Goal: Task Accomplishment & Management: Manage account settings

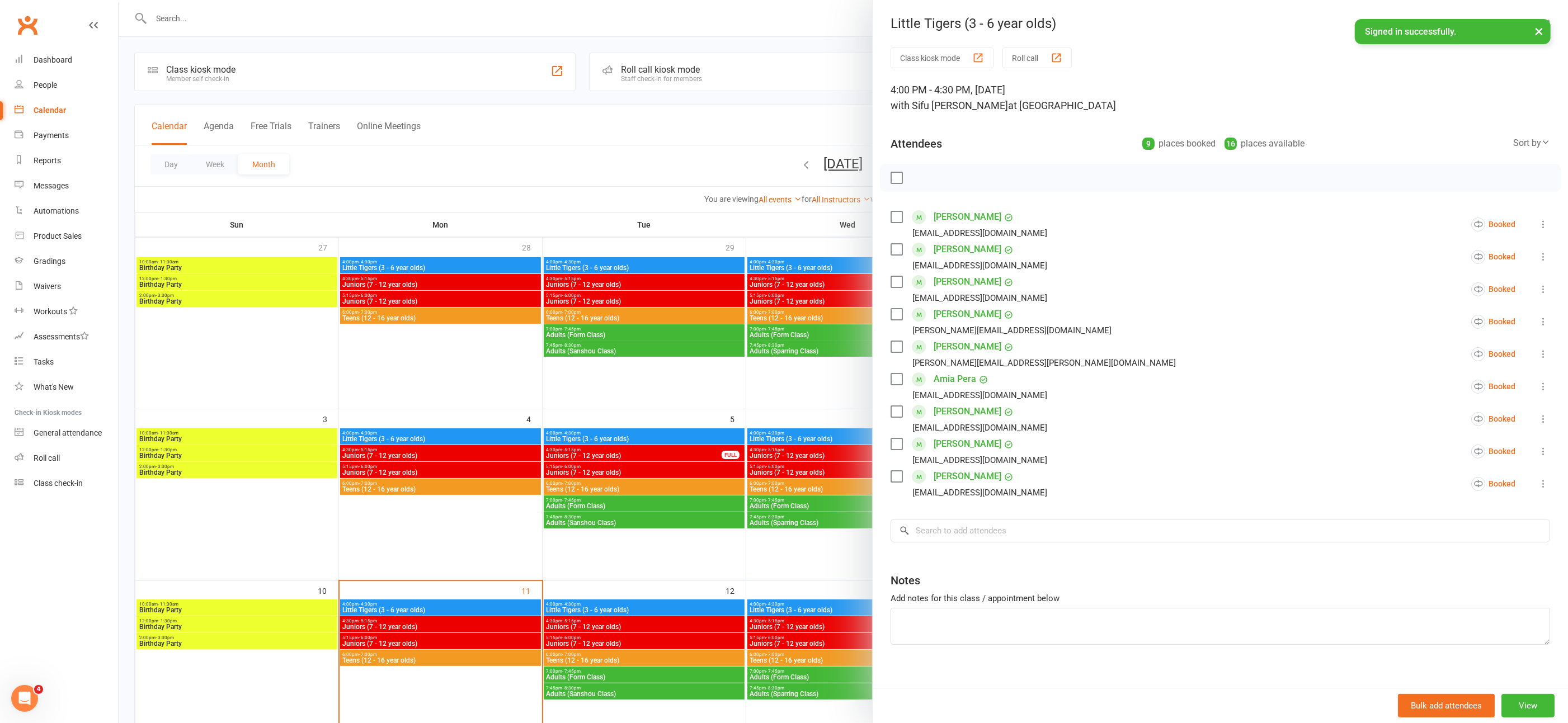
click at [547, 195] on div at bounding box center [843, 361] width 1450 height 723
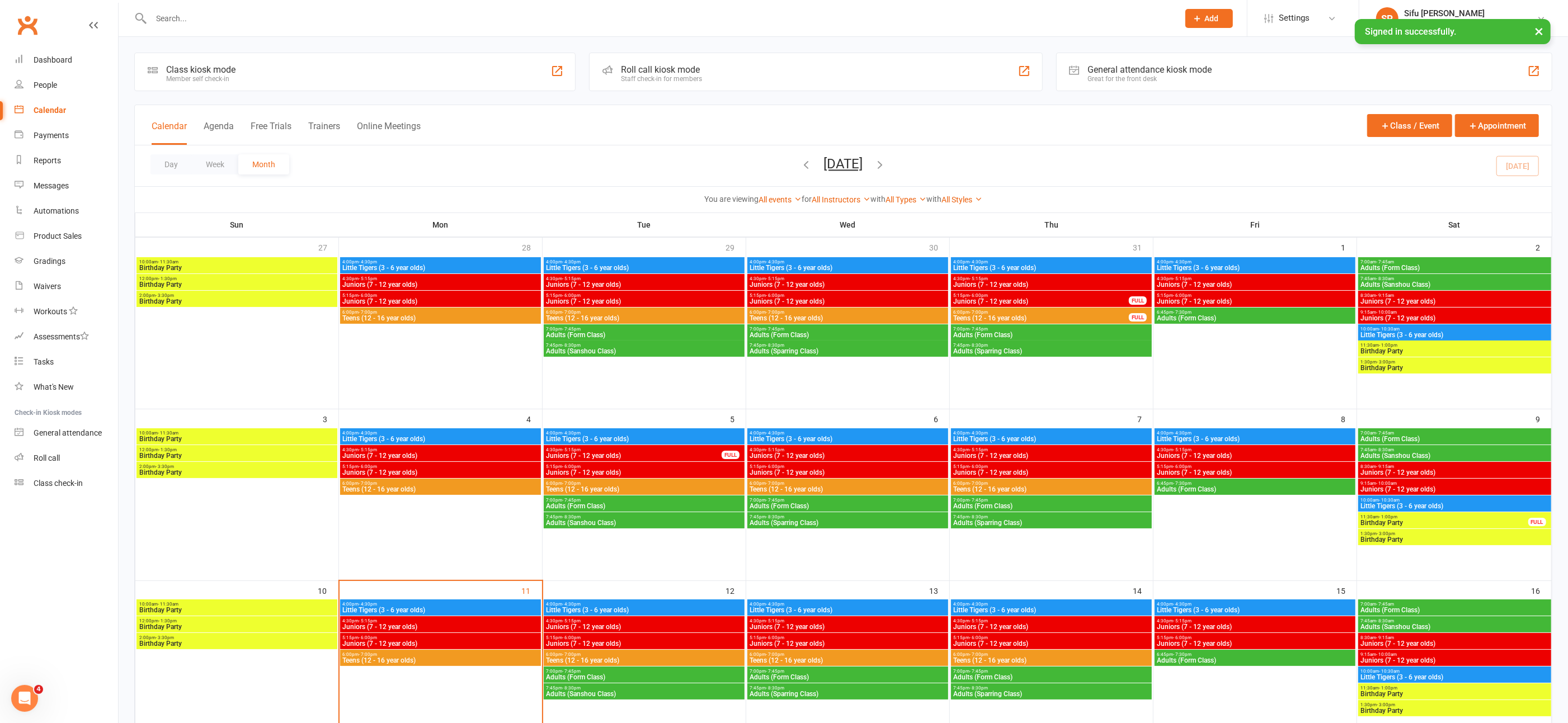
click at [255, 23] on input "text" at bounding box center [659, 18] width 1023 height 16
click at [261, 17] on input "text" at bounding box center [659, 18] width 1023 height 16
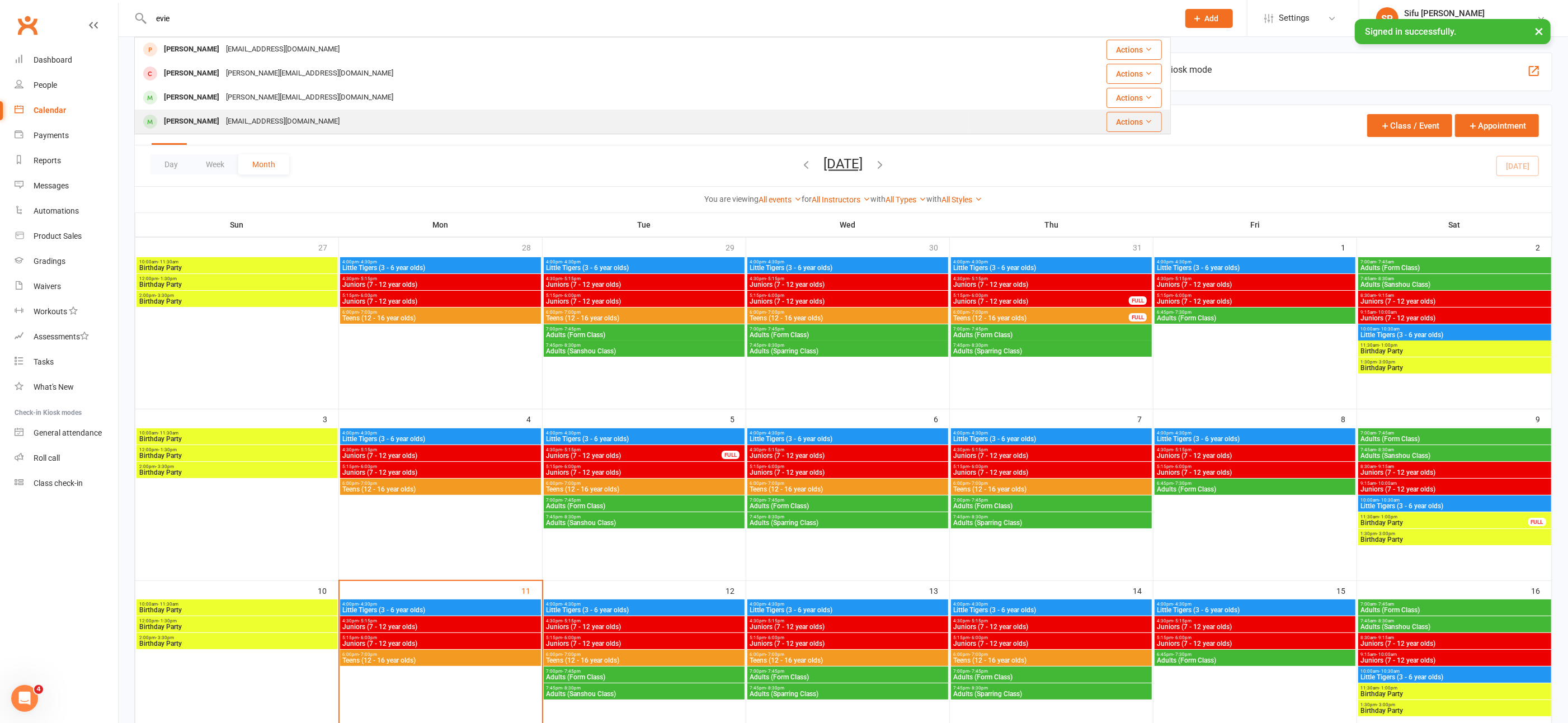
type input "evie"
click at [223, 121] on div "[EMAIL_ADDRESS][DOMAIN_NAME]" at bounding box center [283, 121] width 120 height 16
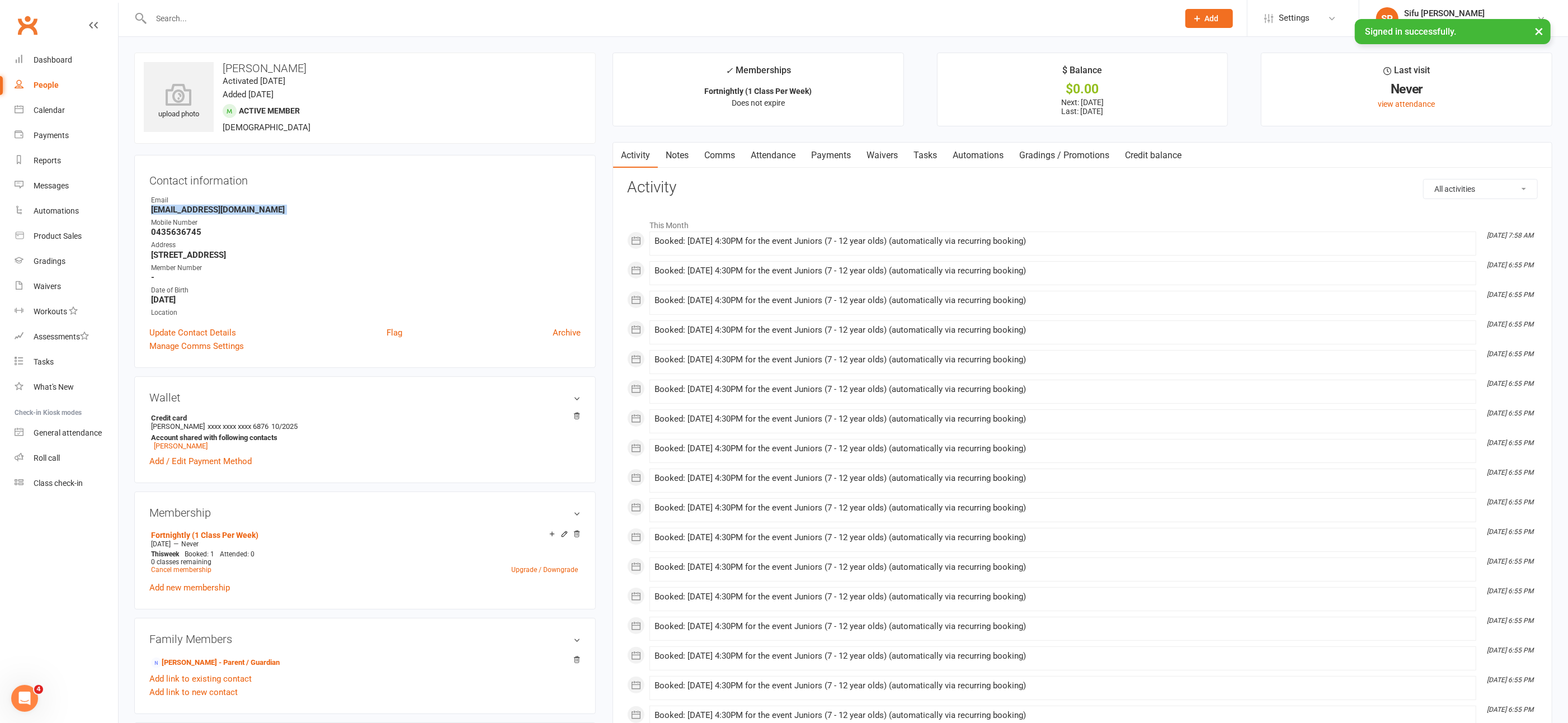
drag, startPoint x: 151, startPoint y: 208, endPoint x: 301, endPoint y: 214, distance: 150.1
click at [301, 214] on ul "Owner Email [EMAIL_ADDRESS][DOMAIN_NAME] Mobile Number [PHONE_NUMBER] Address […" at bounding box center [365, 257] width 431 height 123
copy render-form-field "[EMAIL_ADDRESS][DOMAIN_NAME]"
click at [179, 22] on input "text" at bounding box center [659, 18] width 1023 height 16
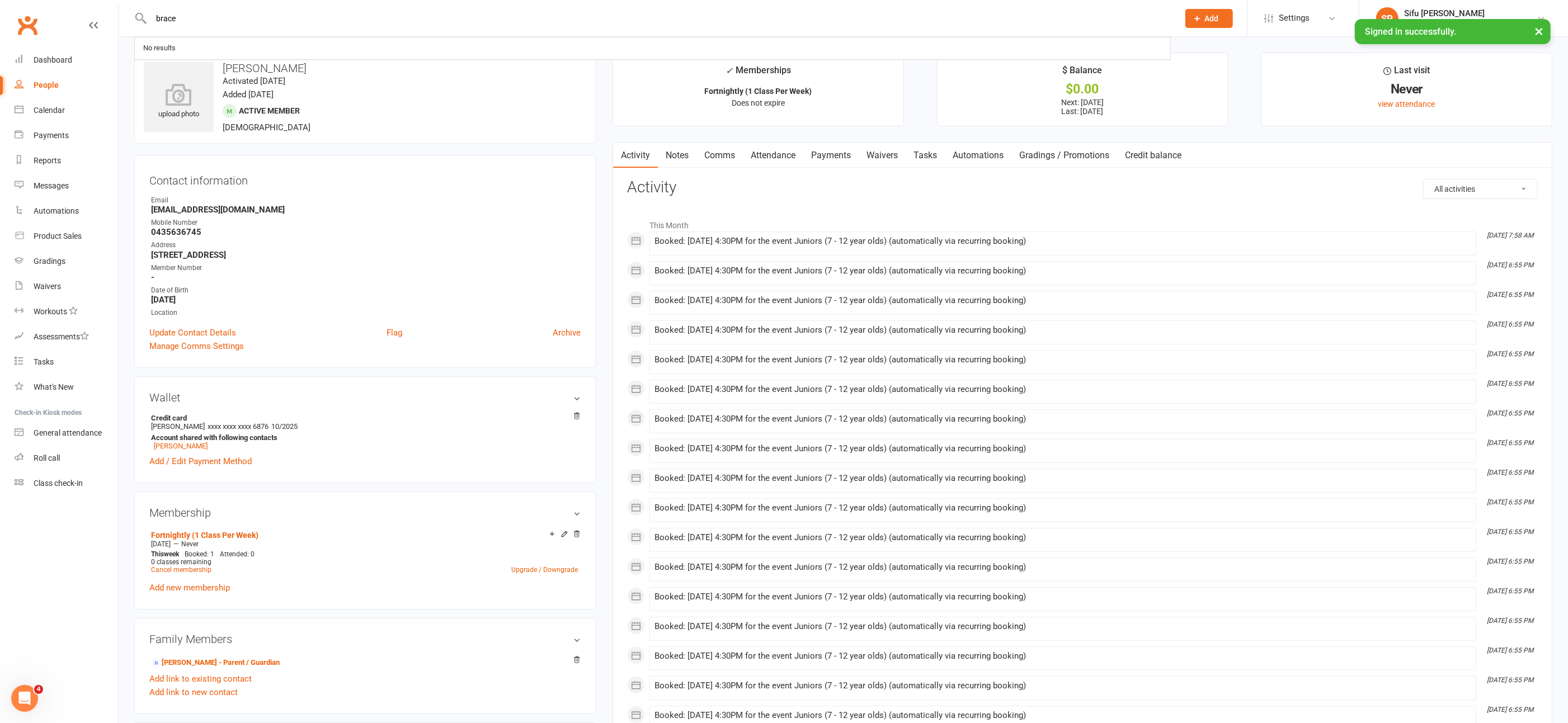
type input "brace"
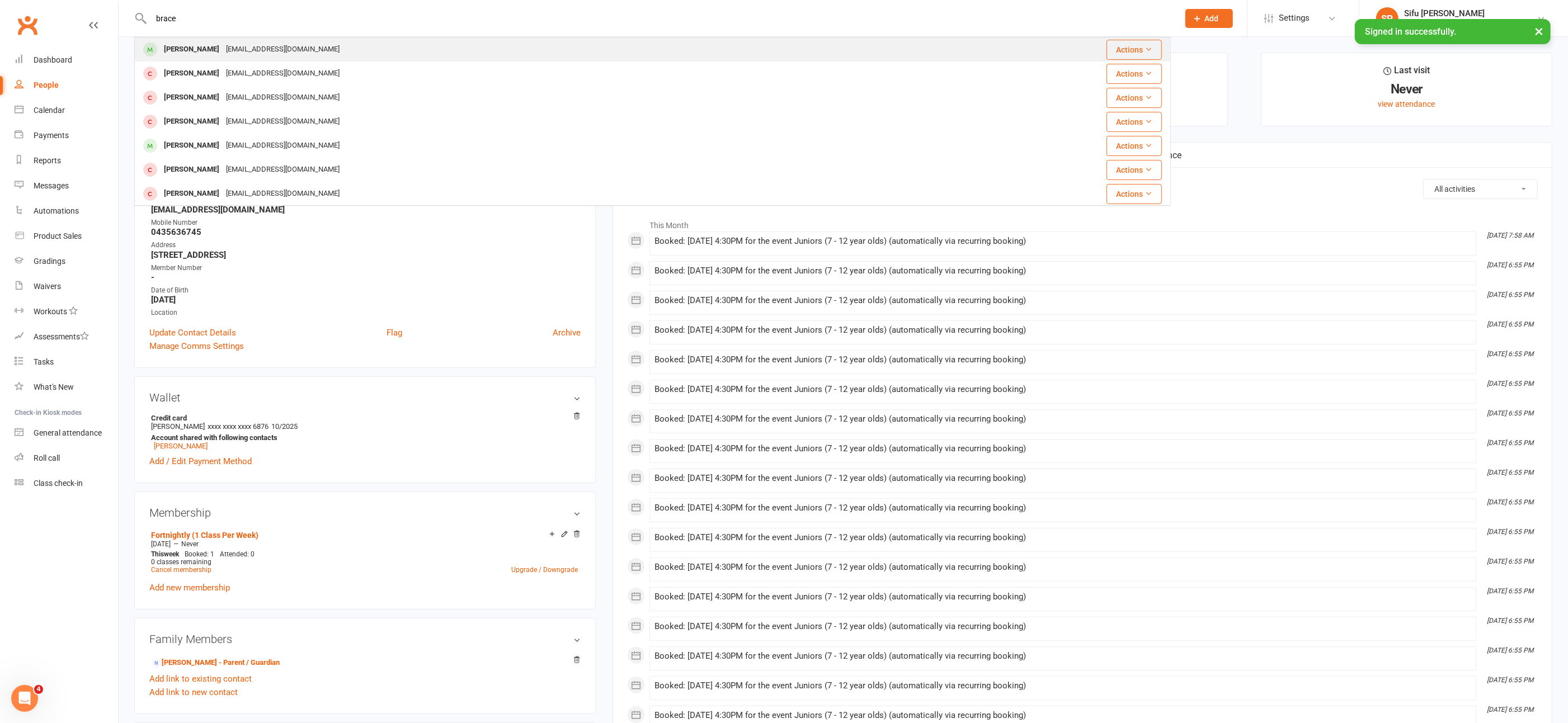
click at [226, 46] on div "[EMAIL_ADDRESS][DOMAIN_NAME]" at bounding box center [283, 50] width 120 height 16
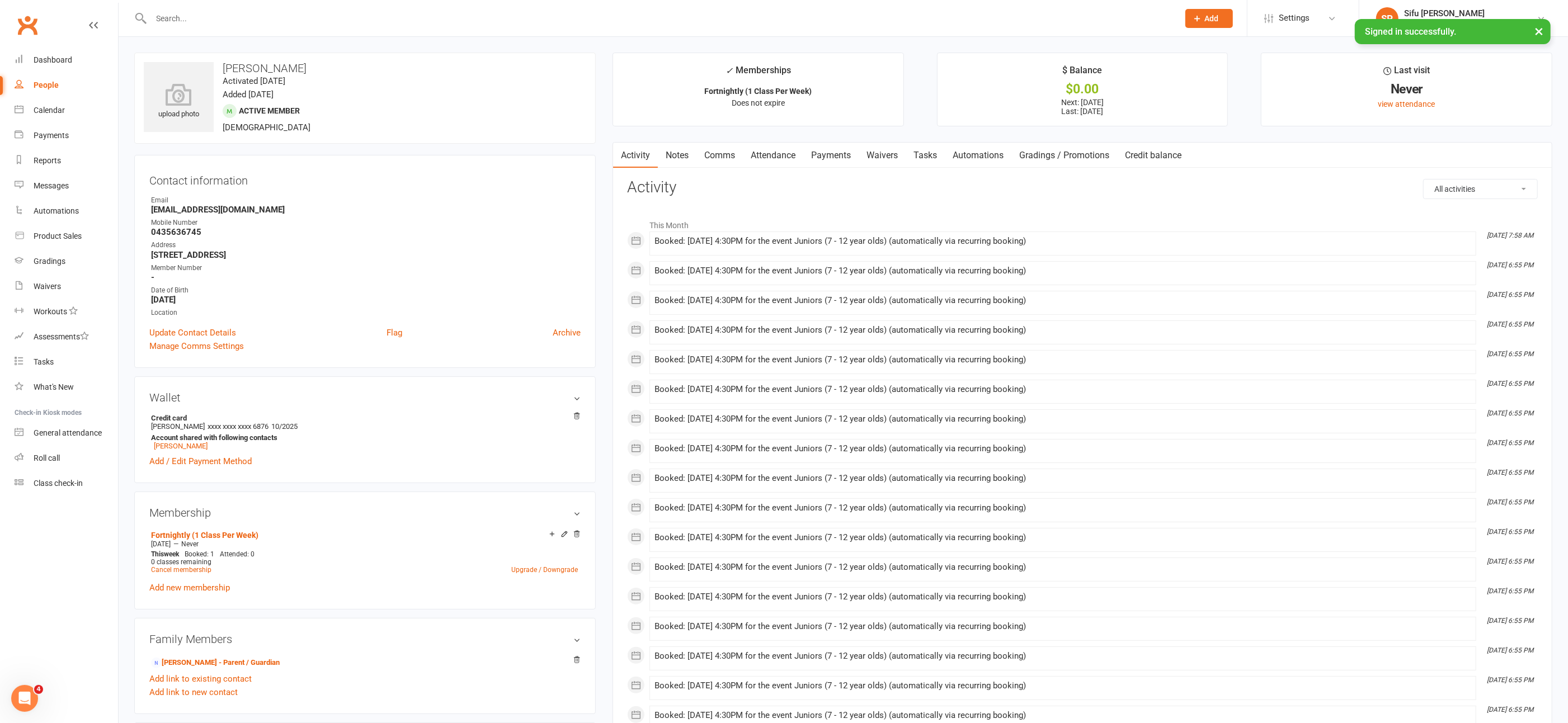
click at [833, 153] on link "Payments" at bounding box center [831, 155] width 55 height 26
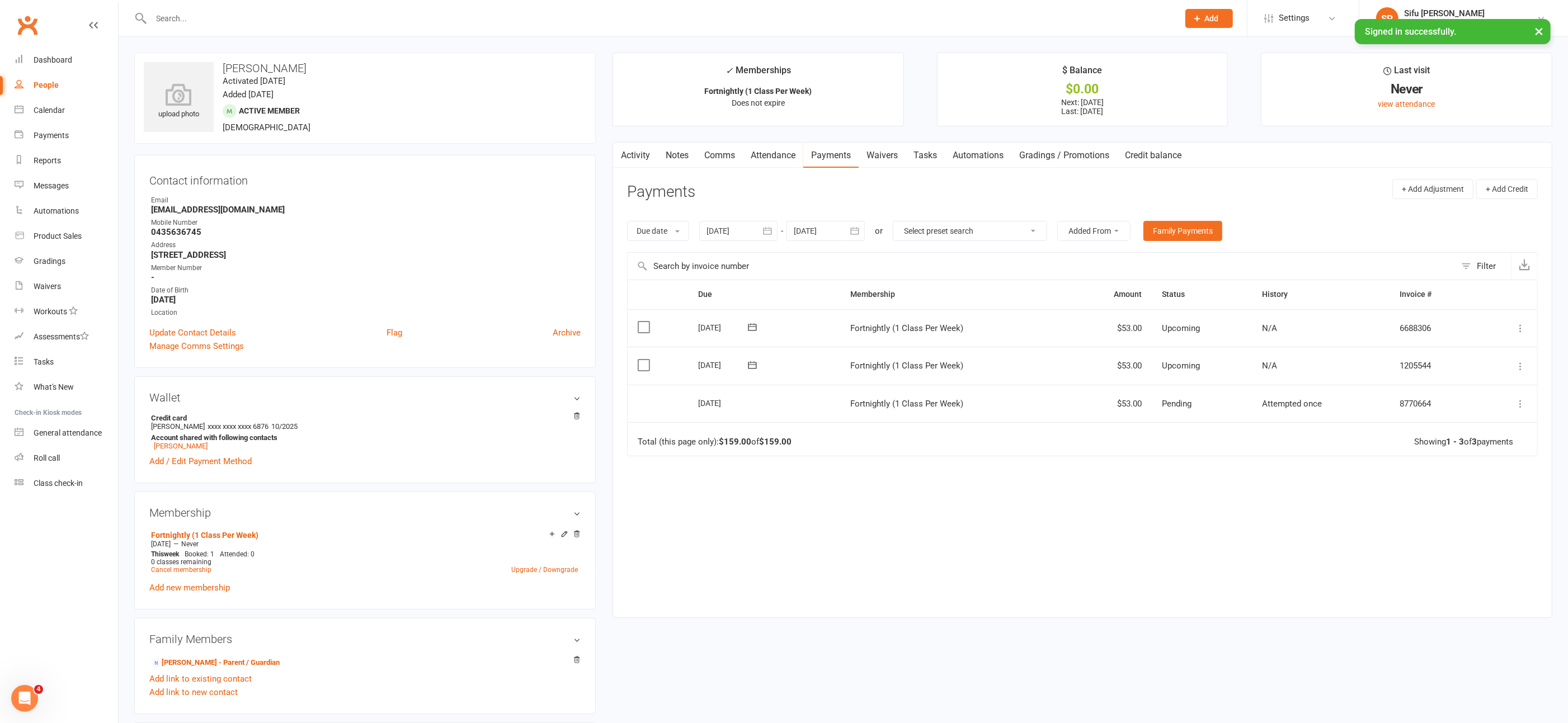
click at [204, 20] on input "text" at bounding box center [659, 18] width 1023 height 16
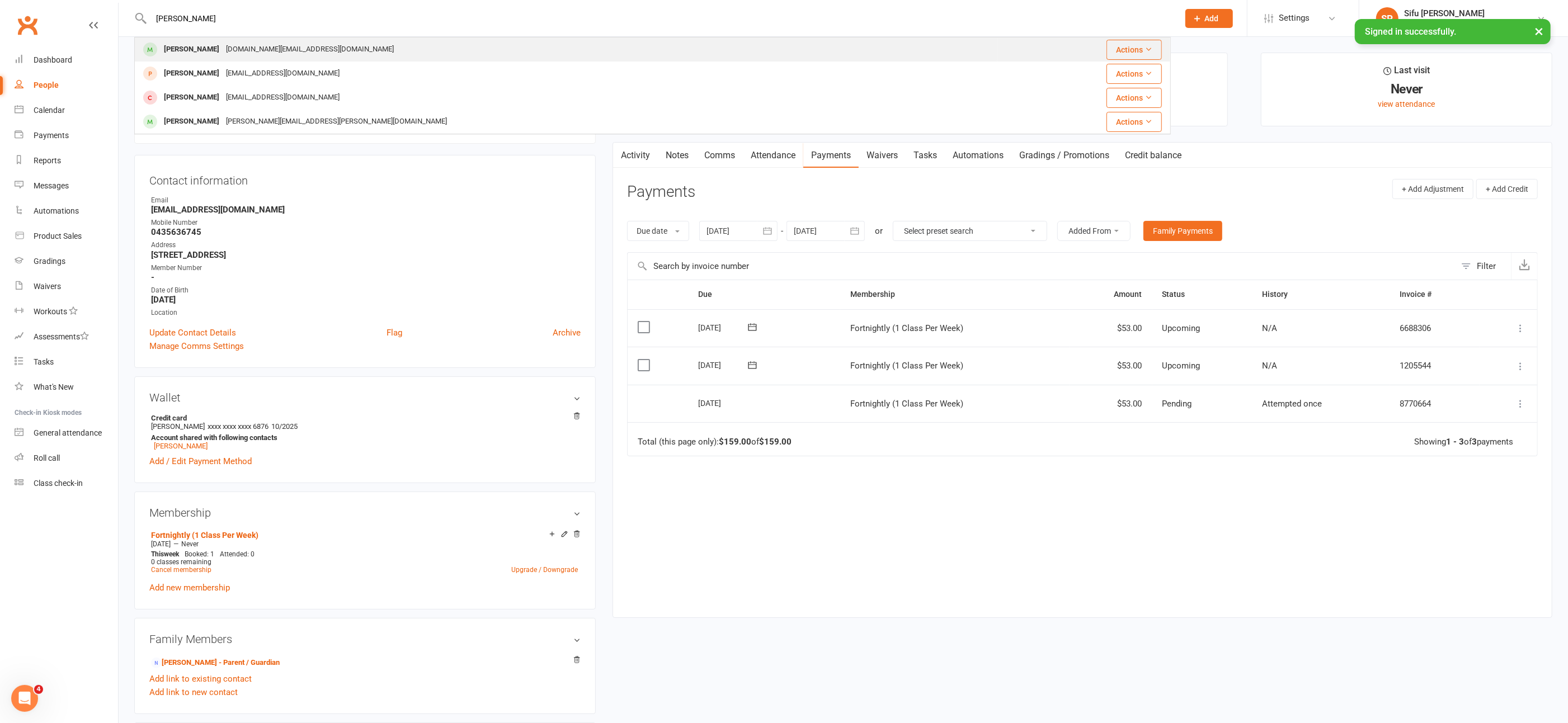
type input "[PERSON_NAME]"
click at [223, 51] on div "[DOMAIN_NAME][EMAIL_ADDRESS][DOMAIN_NAME]" at bounding box center [310, 50] width 175 height 16
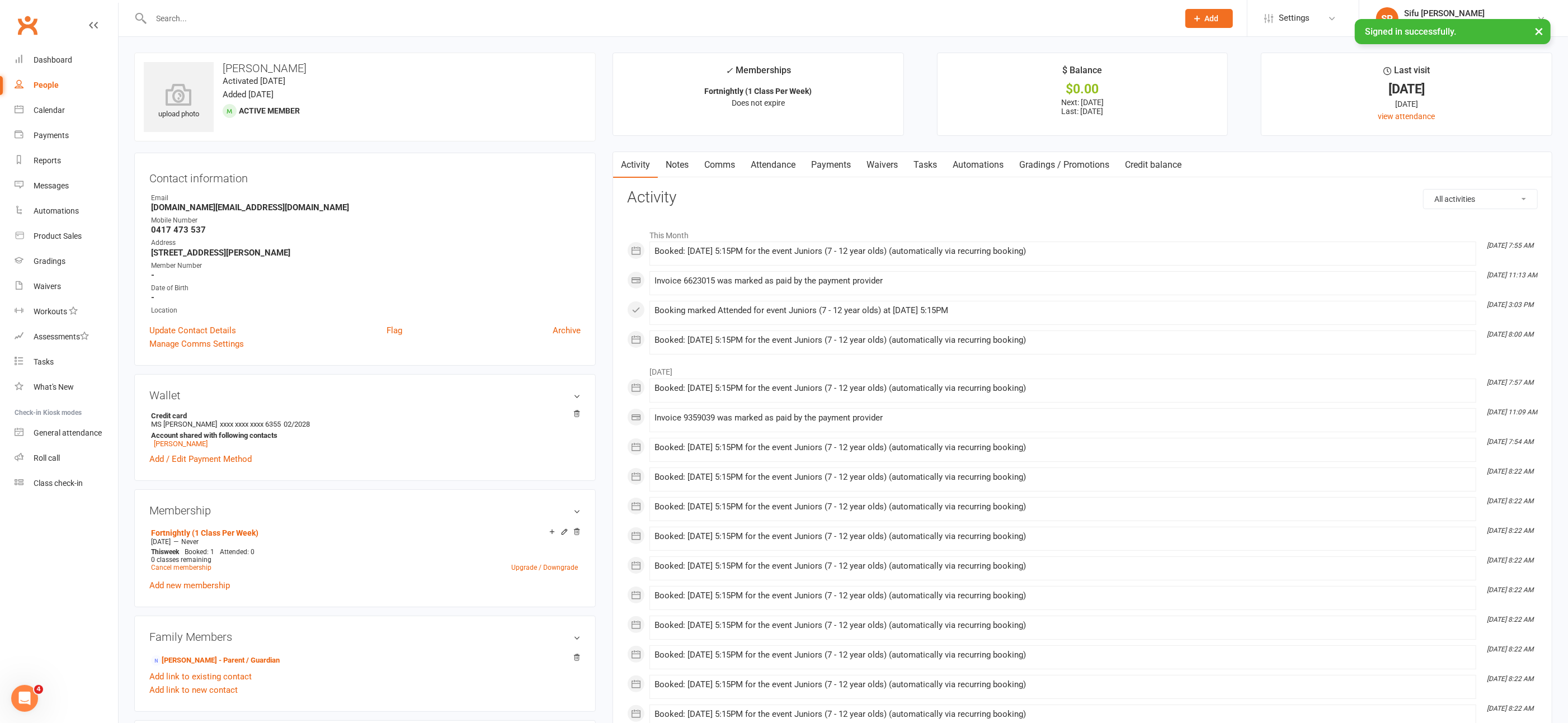
click at [834, 162] on link "Payments" at bounding box center [831, 165] width 55 height 26
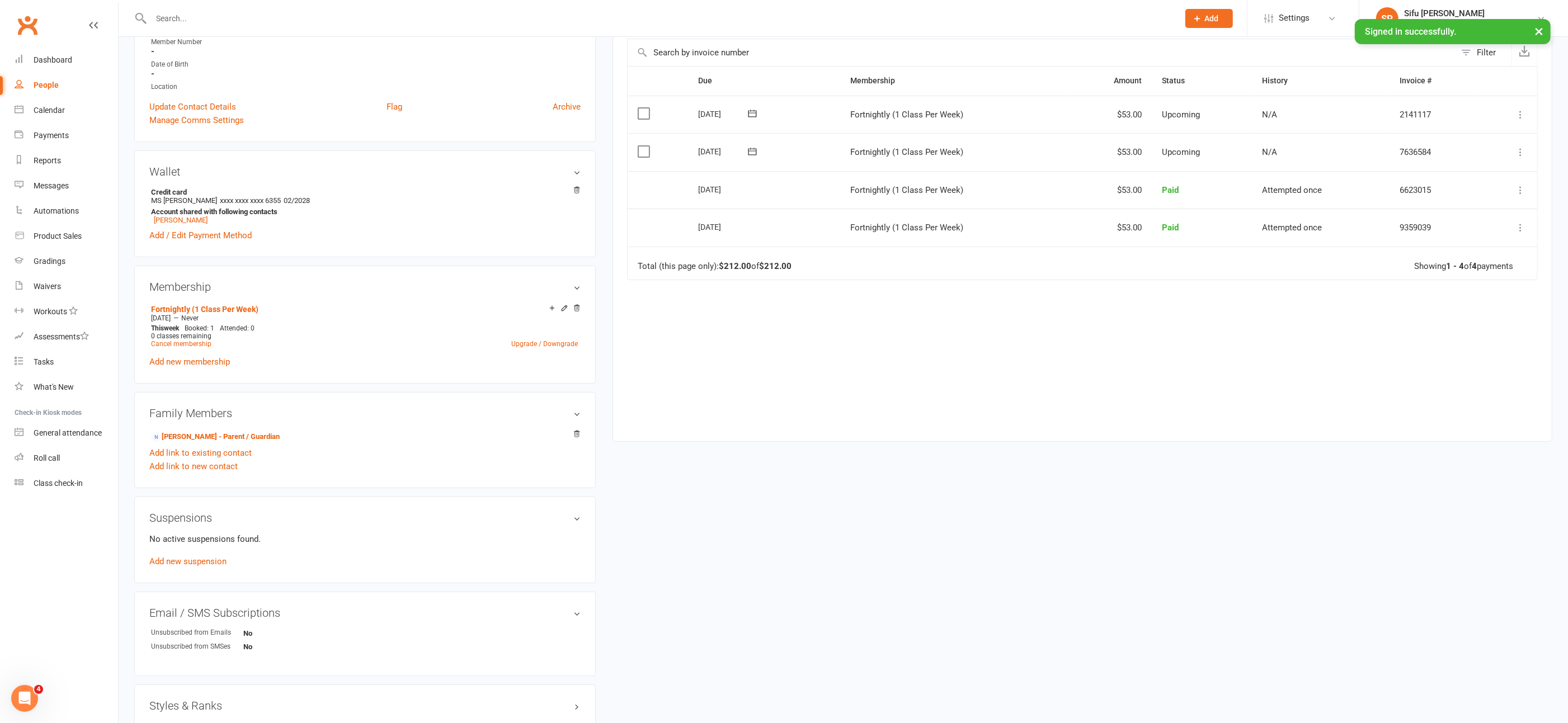
scroll to position [235, 0]
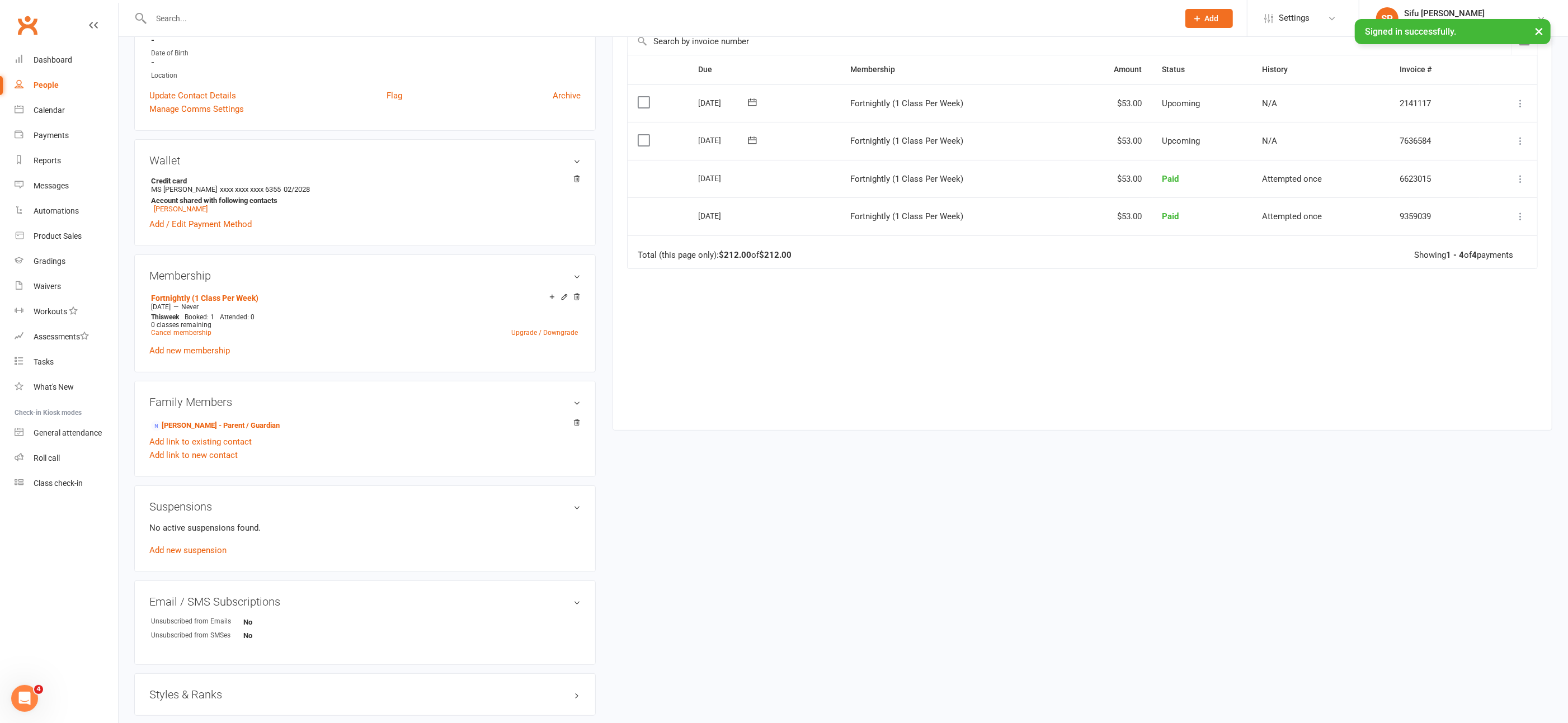
click at [220, 13] on input "text" at bounding box center [659, 18] width 1023 height 16
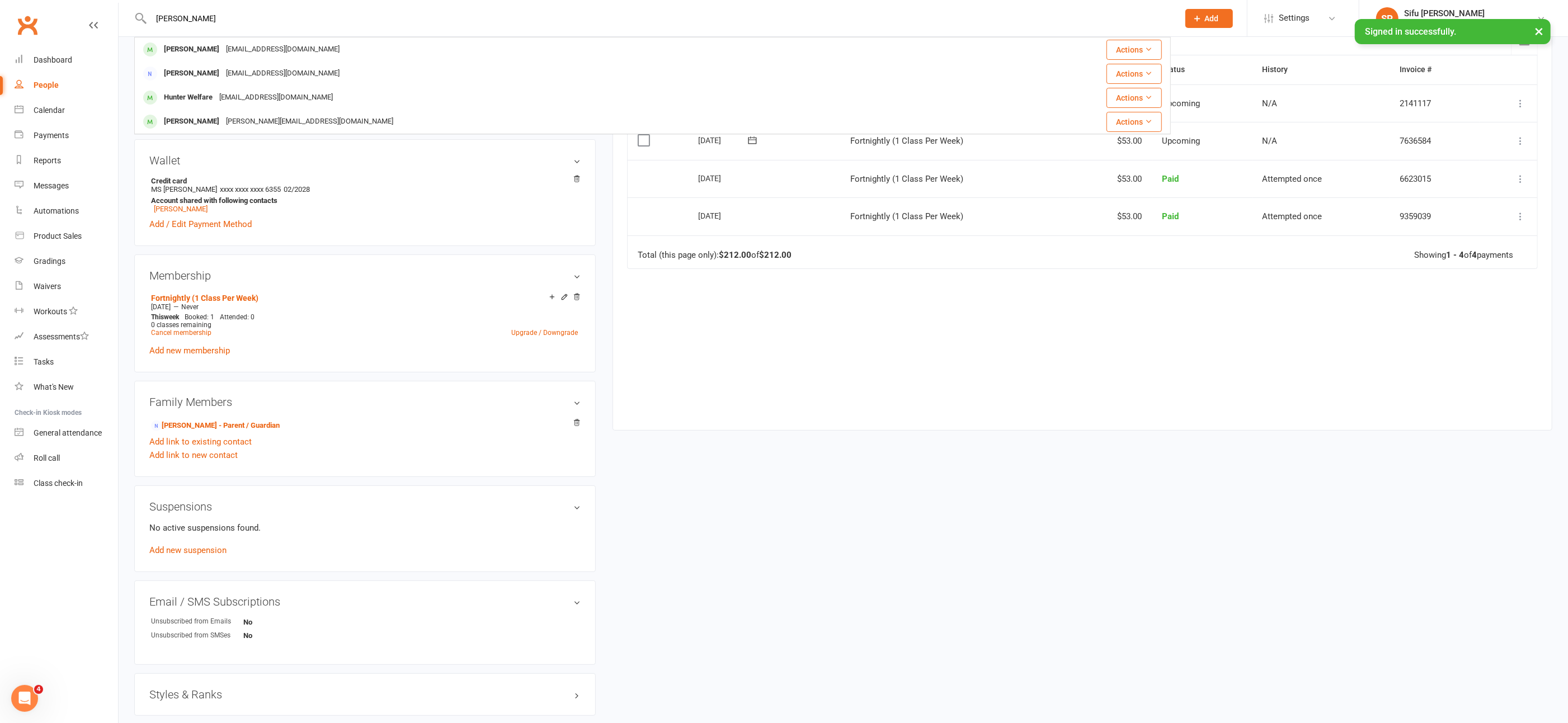
scroll to position [239, 0]
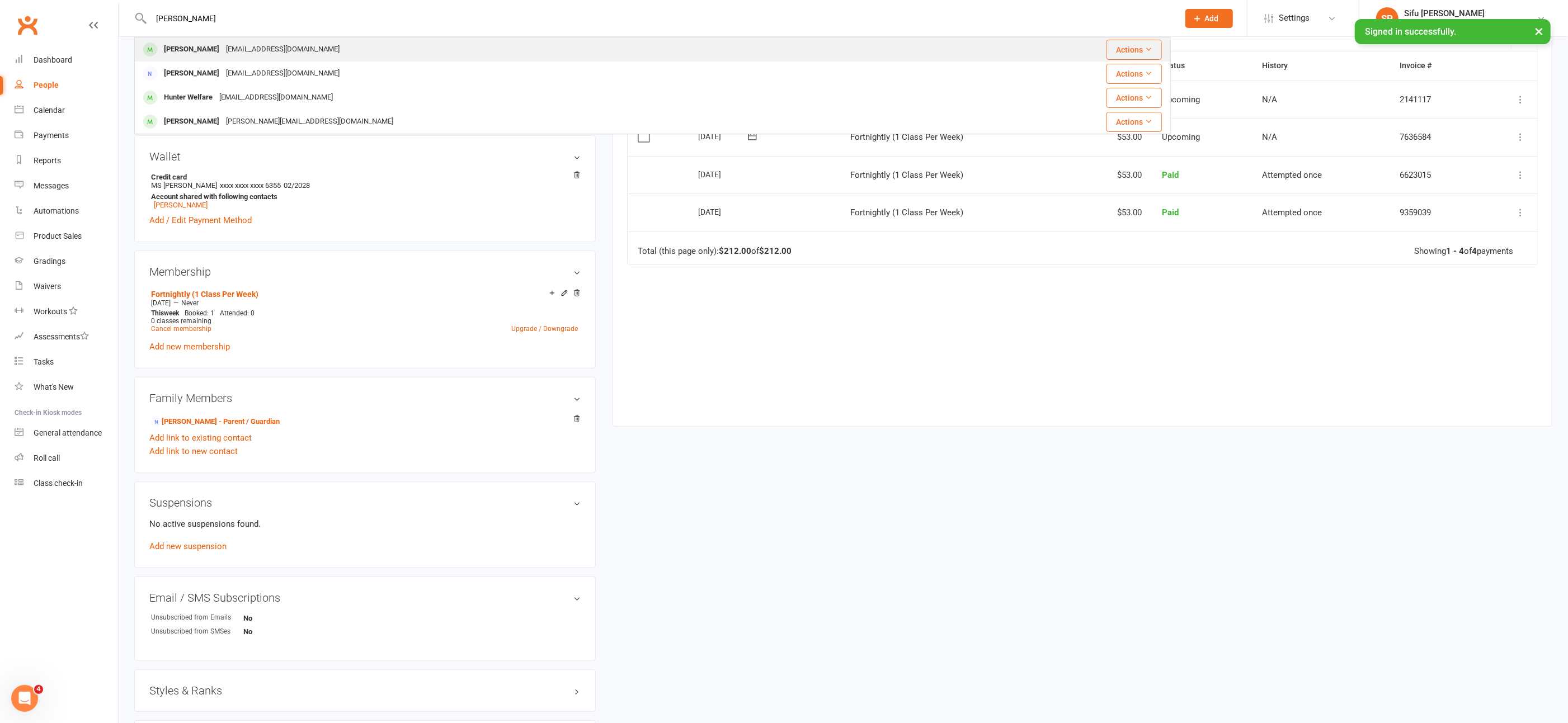
type input "[PERSON_NAME]"
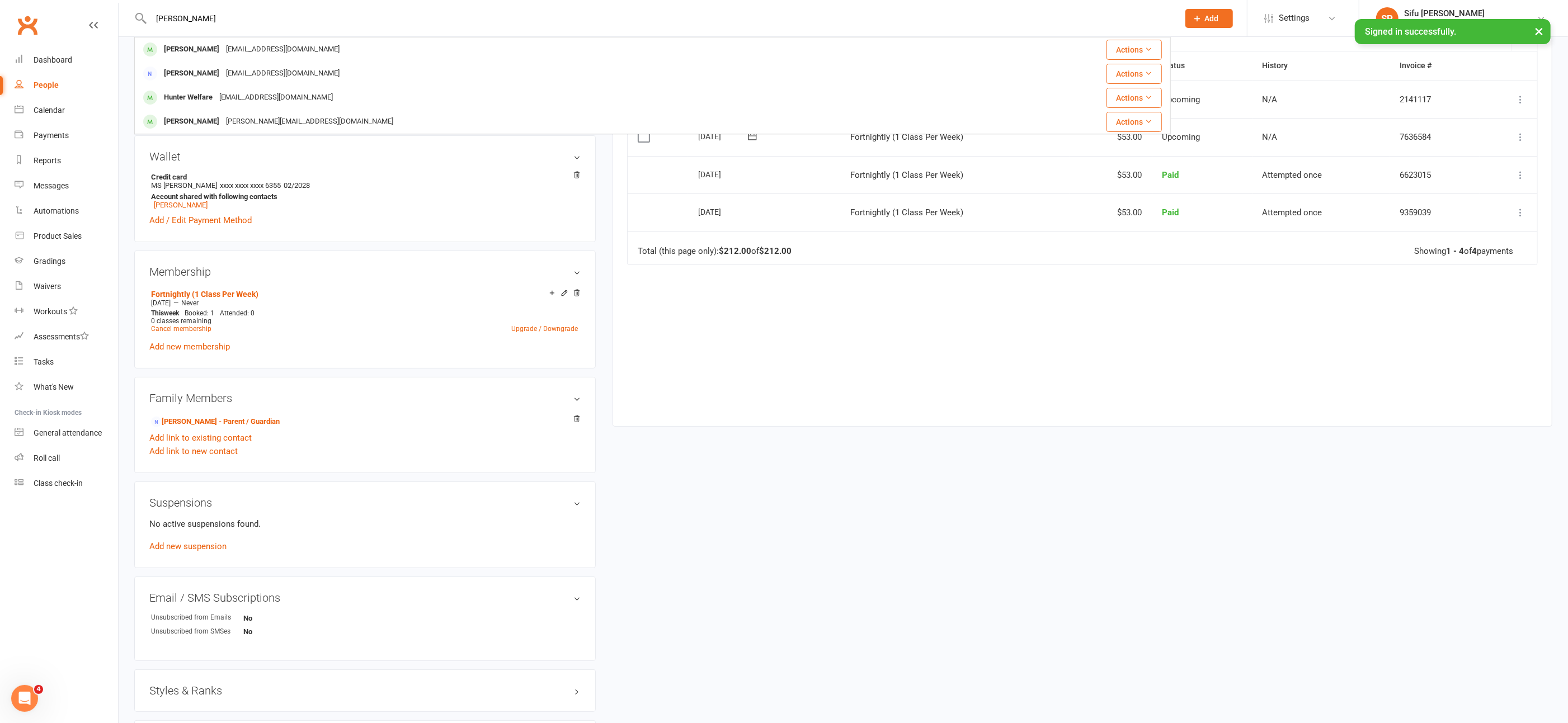
drag, startPoint x: 189, startPoint y: 45, endPoint x: 197, endPoint y: 47, distance: 8.2
click at [190, 45] on div "[PERSON_NAME]" at bounding box center [191, 50] width 62 height 16
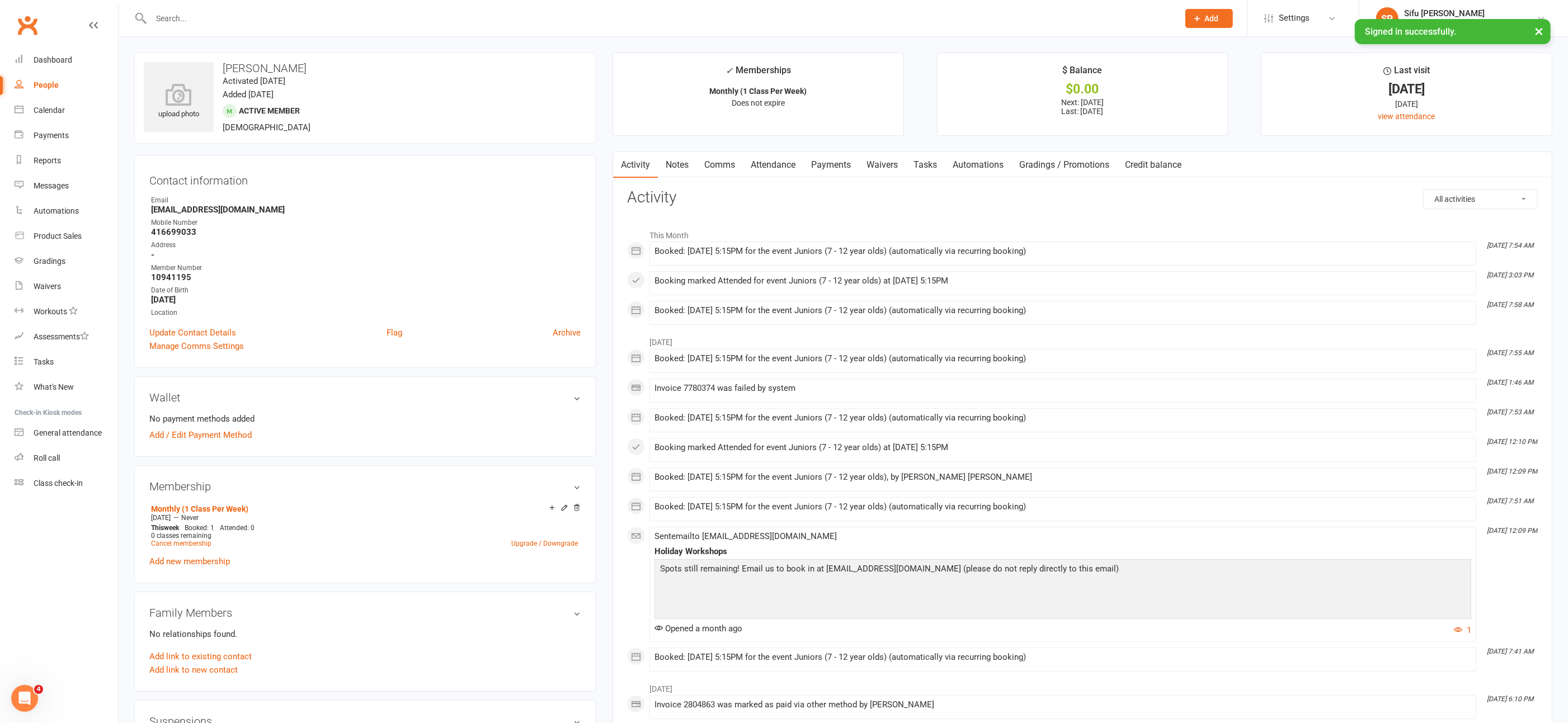
click at [824, 165] on link "Payments" at bounding box center [831, 165] width 55 height 26
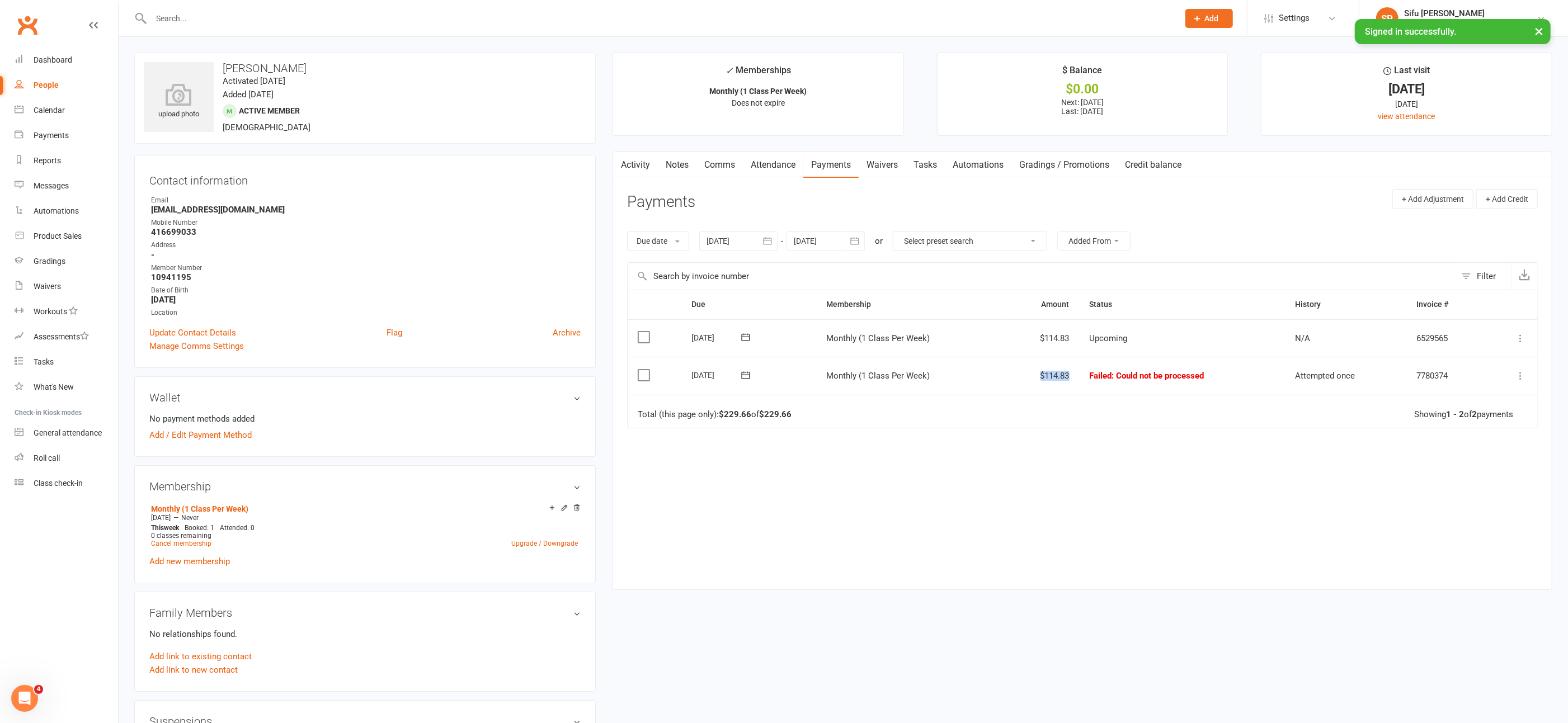
drag, startPoint x: 1039, startPoint y: 373, endPoint x: 1079, endPoint y: 375, distance: 40.0
click at [1079, 375] on tr "Select this [DATE] [PERSON_NAME] Monthly (1 Class Per Week) $114.83 Failed : Co…" at bounding box center [1082, 376] width 910 height 38
copy td "$114.83"
drag, startPoint x: 151, startPoint y: 208, endPoint x: 252, endPoint y: 211, distance: 101.0
click at [252, 211] on strong "[EMAIL_ADDRESS][DOMAIN_NAME]" at bounding box center [366, 209] width 430 height 10
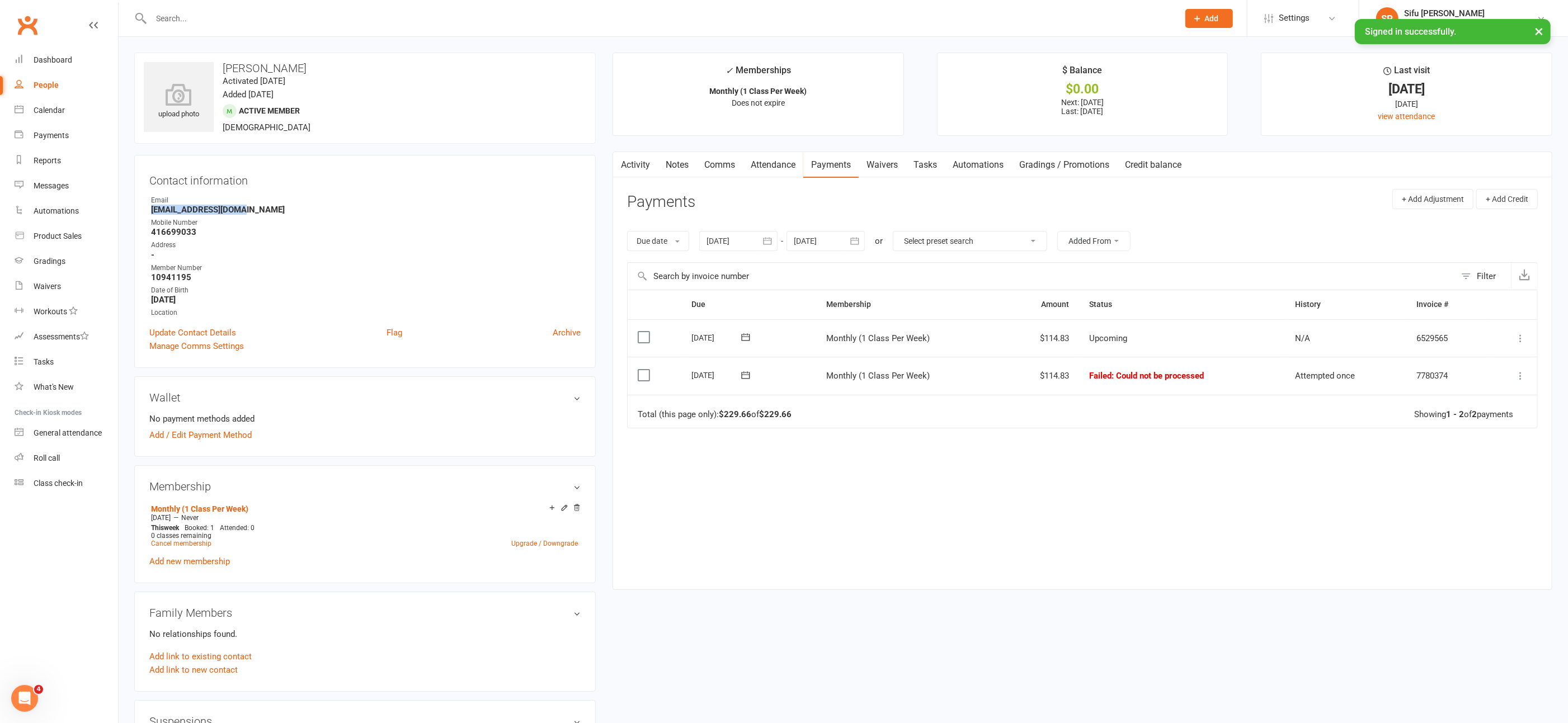
copy strong "[EMAIL_ADDRESS][DOMAIN_NAME]"
click at [51, 159] on div "Reports" at bounding box center [47, 160] width 28 height 9
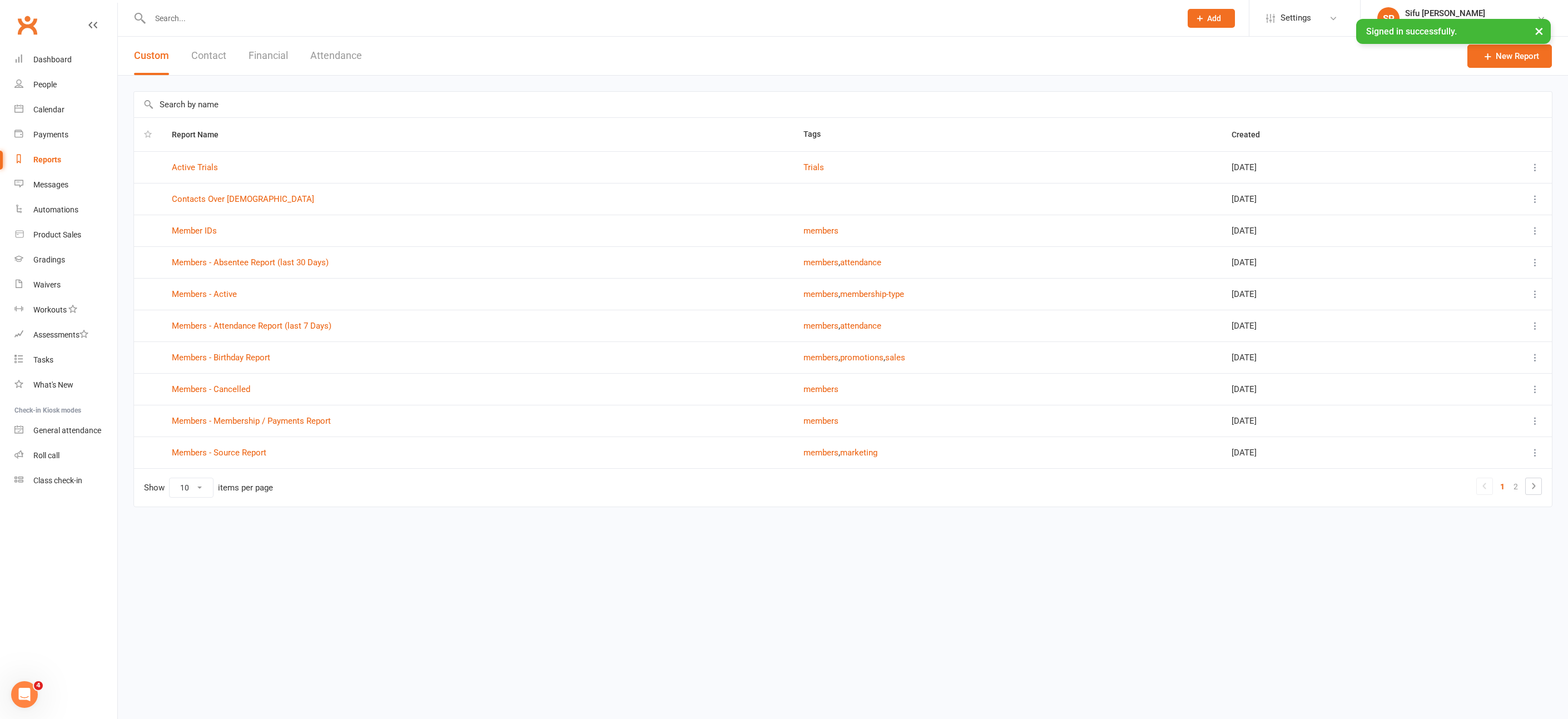
click at [257, 54] on button "Financial" at bounding box center [268, 55] width 40 height 38
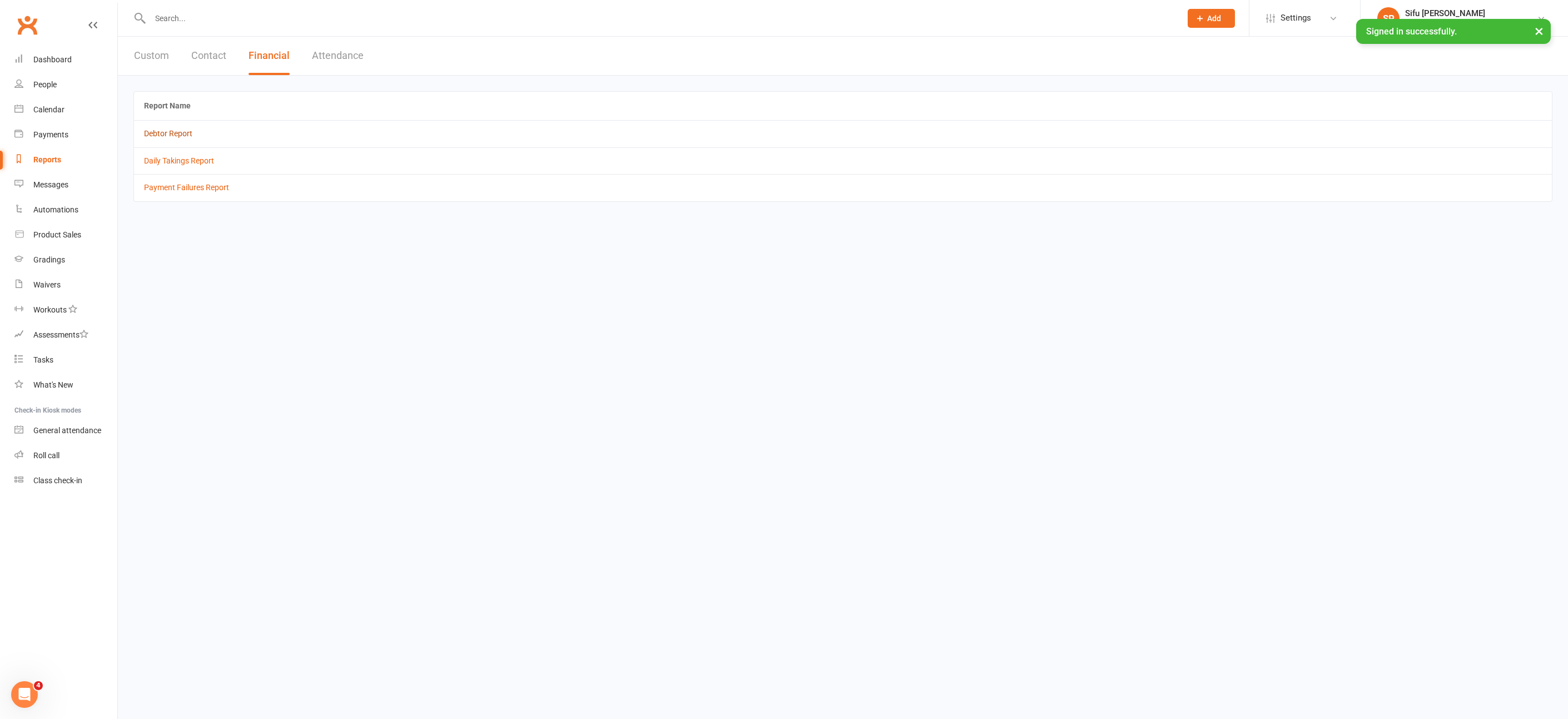
click at [158, 133] on link "Debtor Report" at bounding box center [168, 133] width 48 height 9
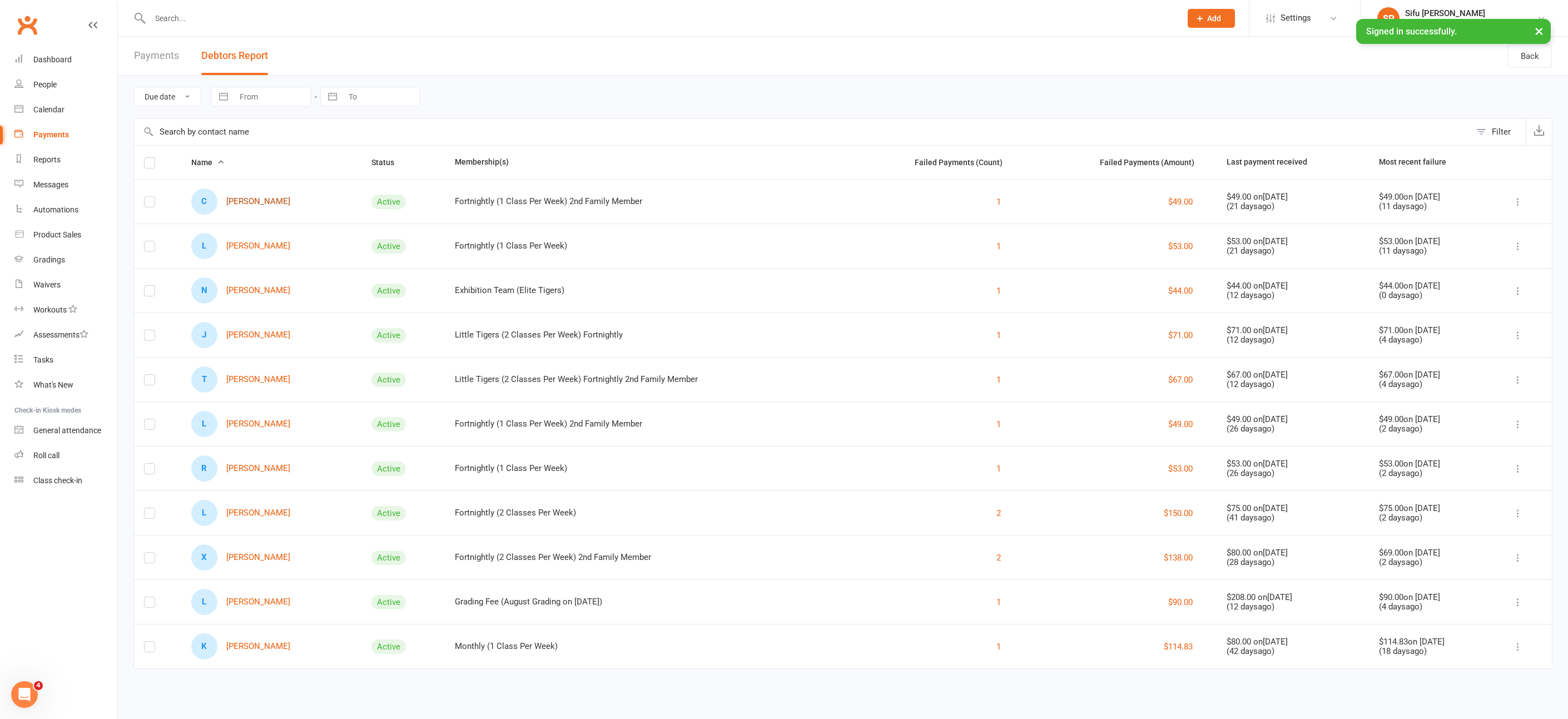
click at [261, 197] on link "C [PERSON_NAME]" at bounding box center [240, 202] width 99 height 26
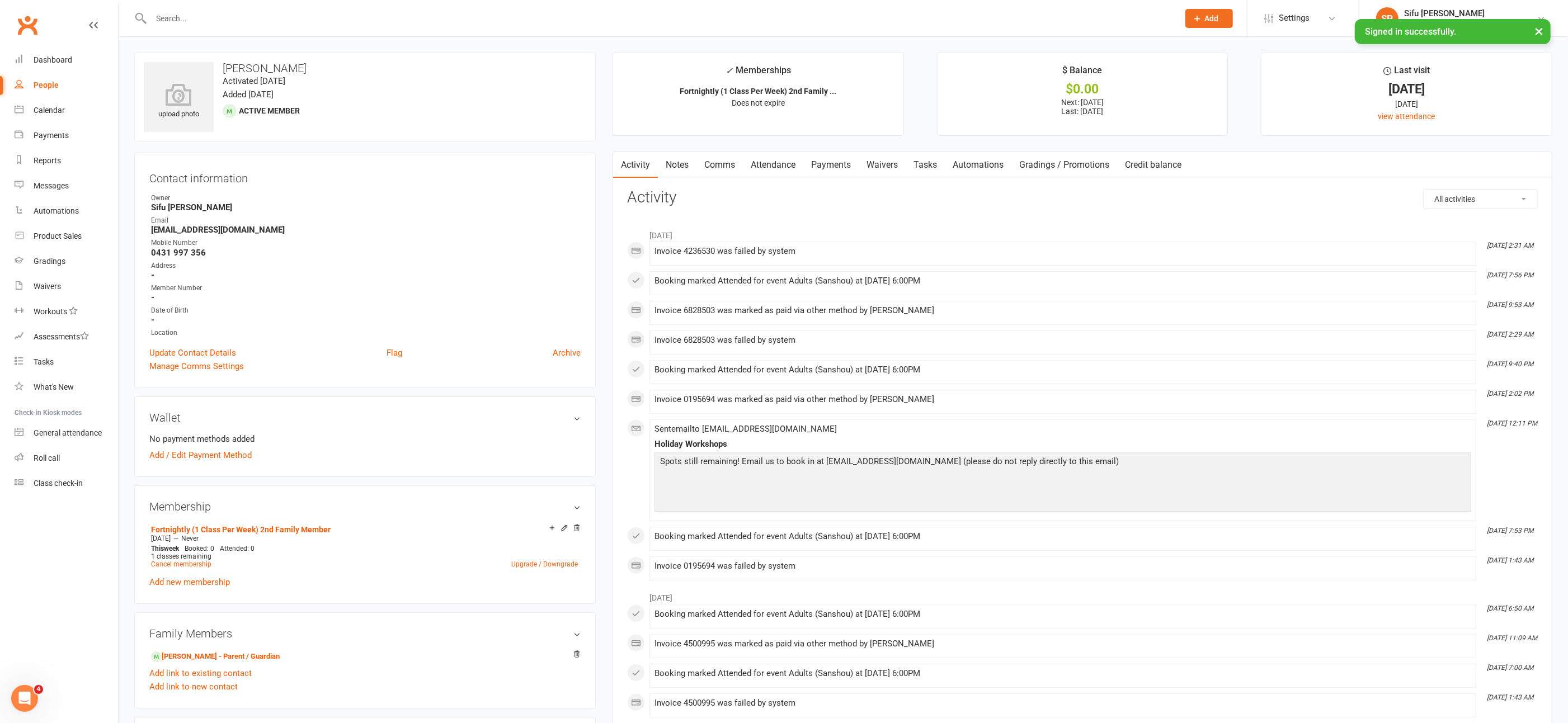
click at [837, 162] on link "Payments" at bounding box center [831, 165] width 55 height 26
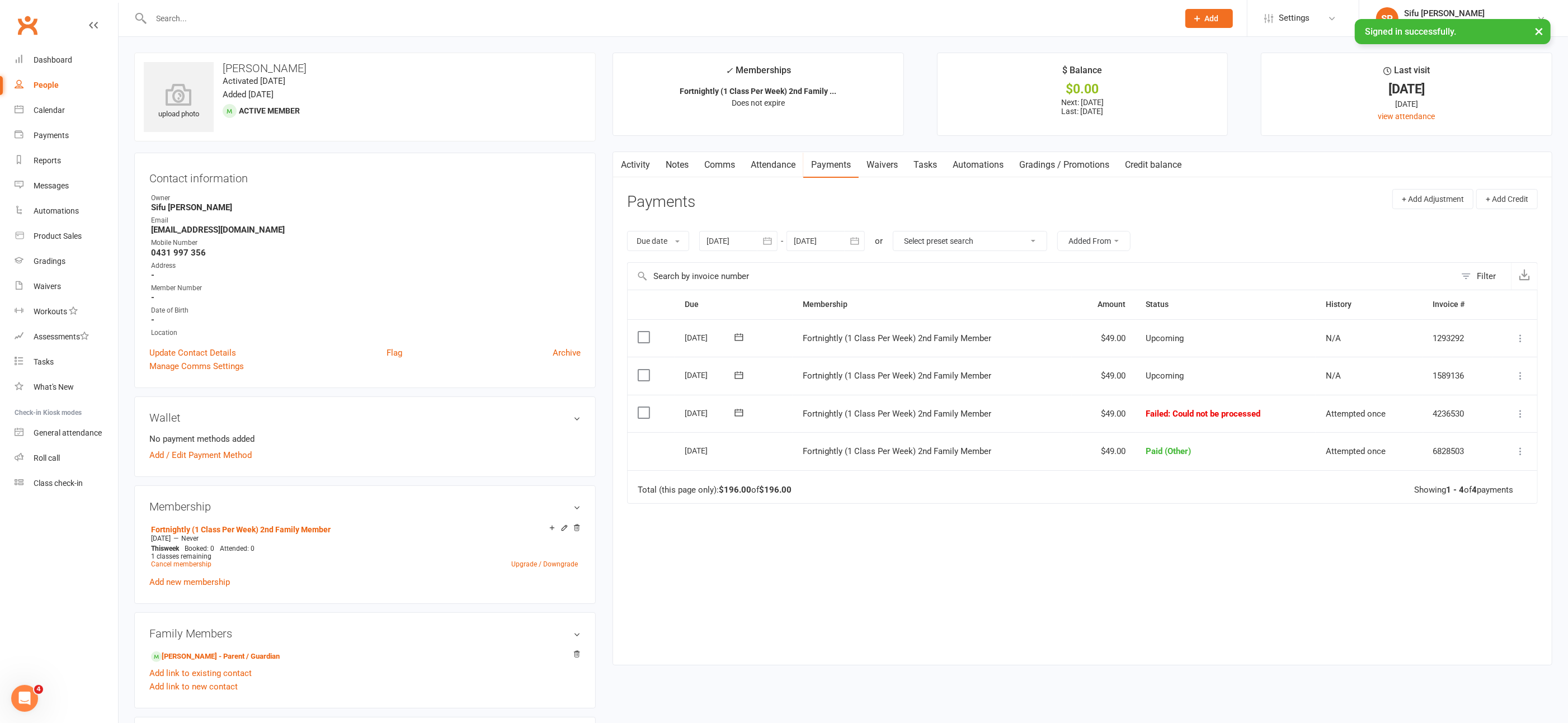
click at [1523, 410] on icon at bounding box center [1521, 414] width 11 height 11
click at [1504, 475] on link "Mark as Paid (Other)" at bounding box center [1471, 480] width 111 height 23
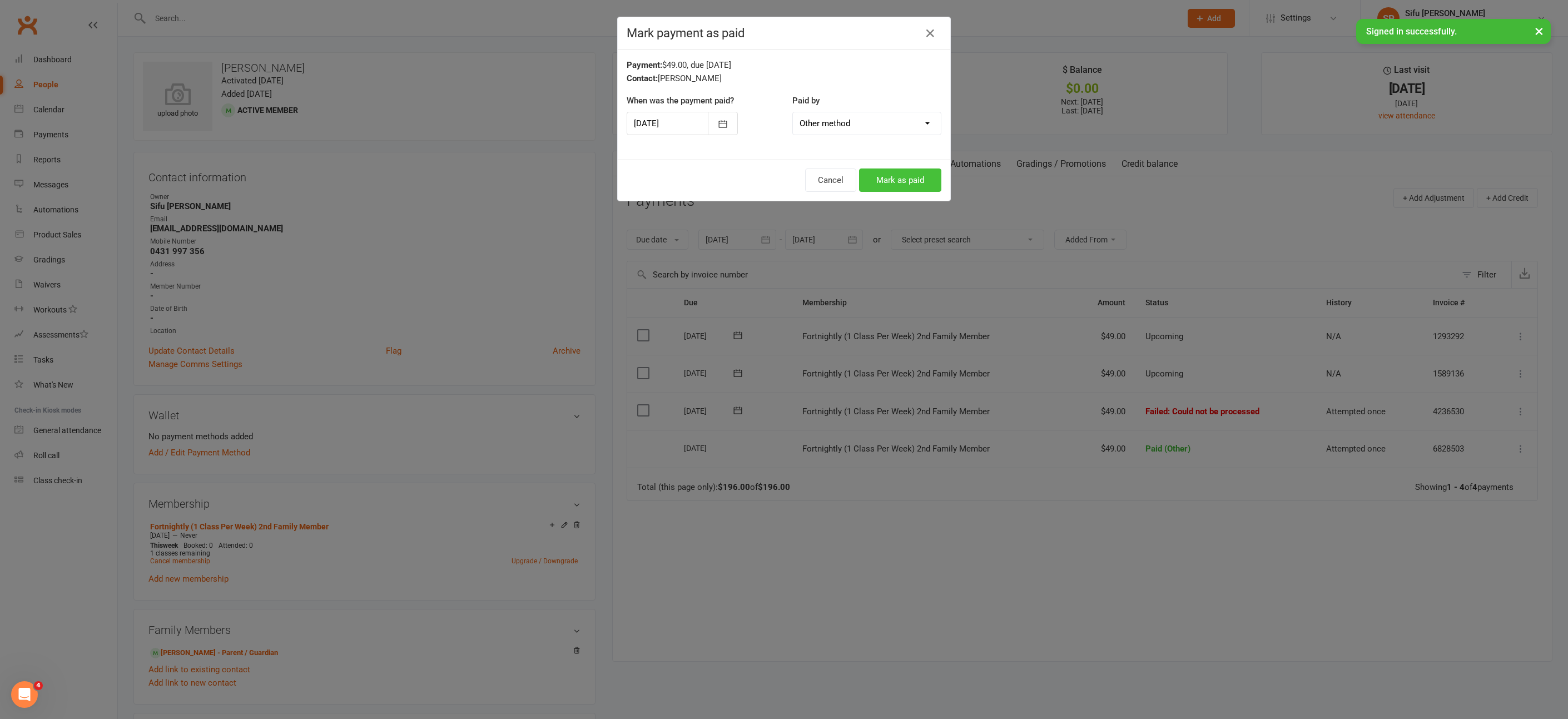
click at [906, 183] on button "Mark as paid" at bounding box center [900, 180] width 82 height 23
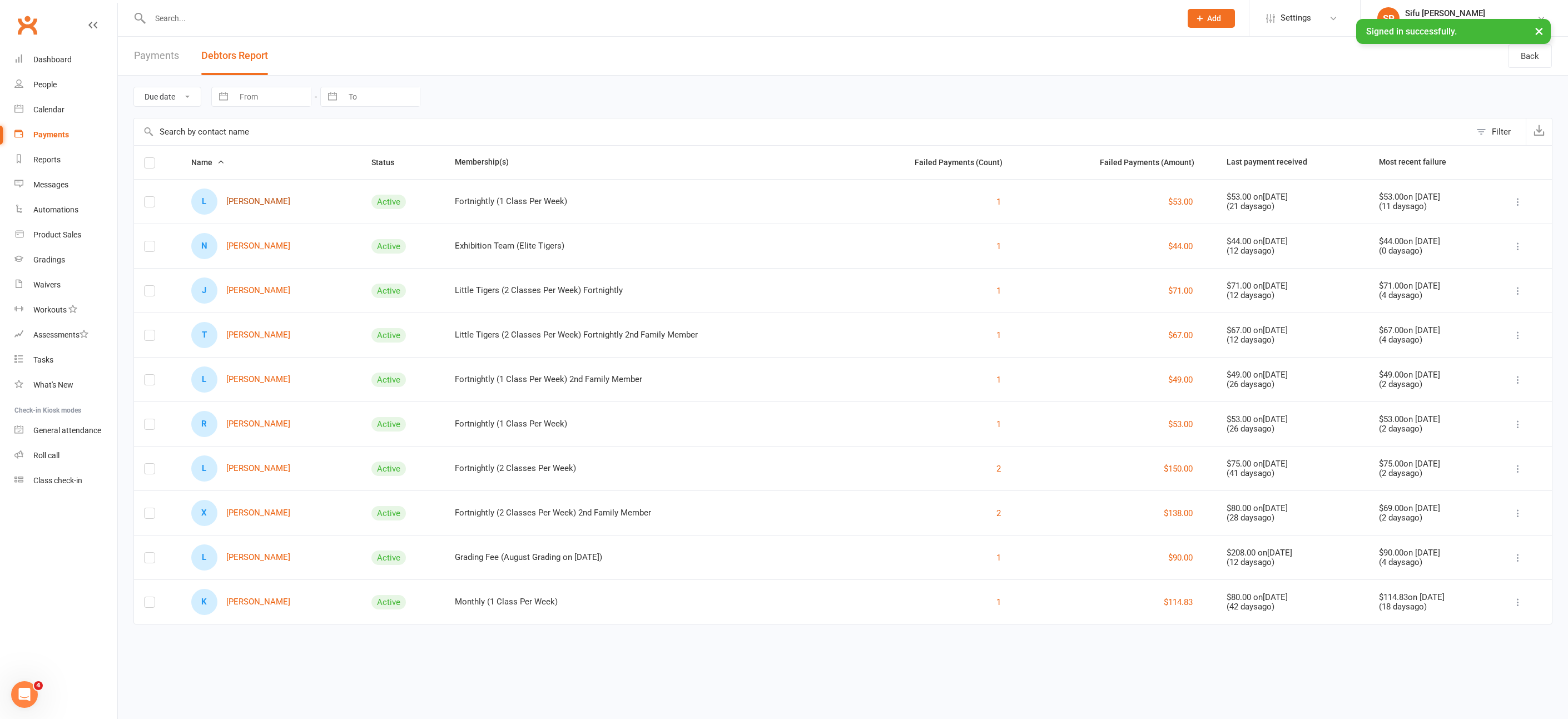
click at [253, 199] on link "L [PERSON_NAME]" at bounding box center [240, 202] width 99 height 26
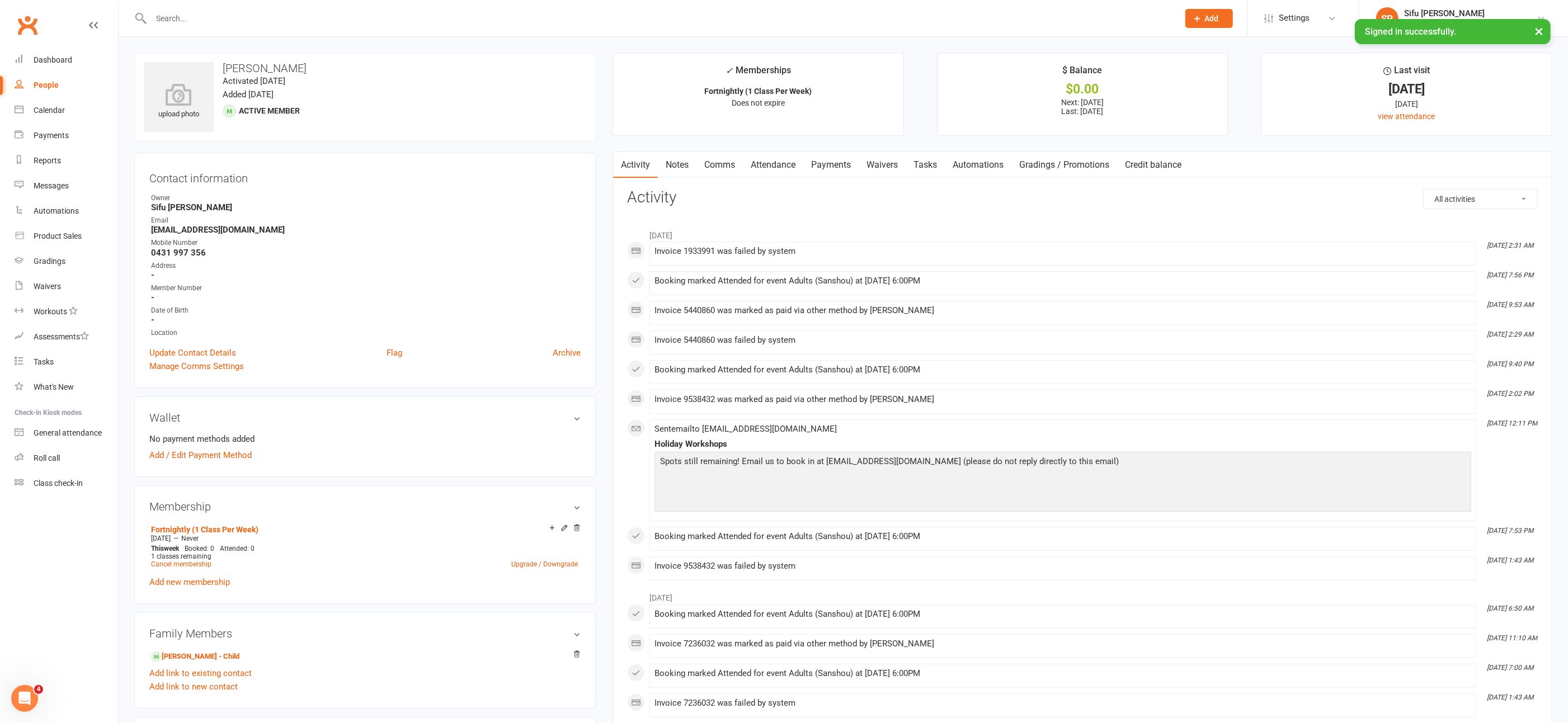
click at [835, 162] on link "Payments" at bounding box center [831, 165] width 55 height 26
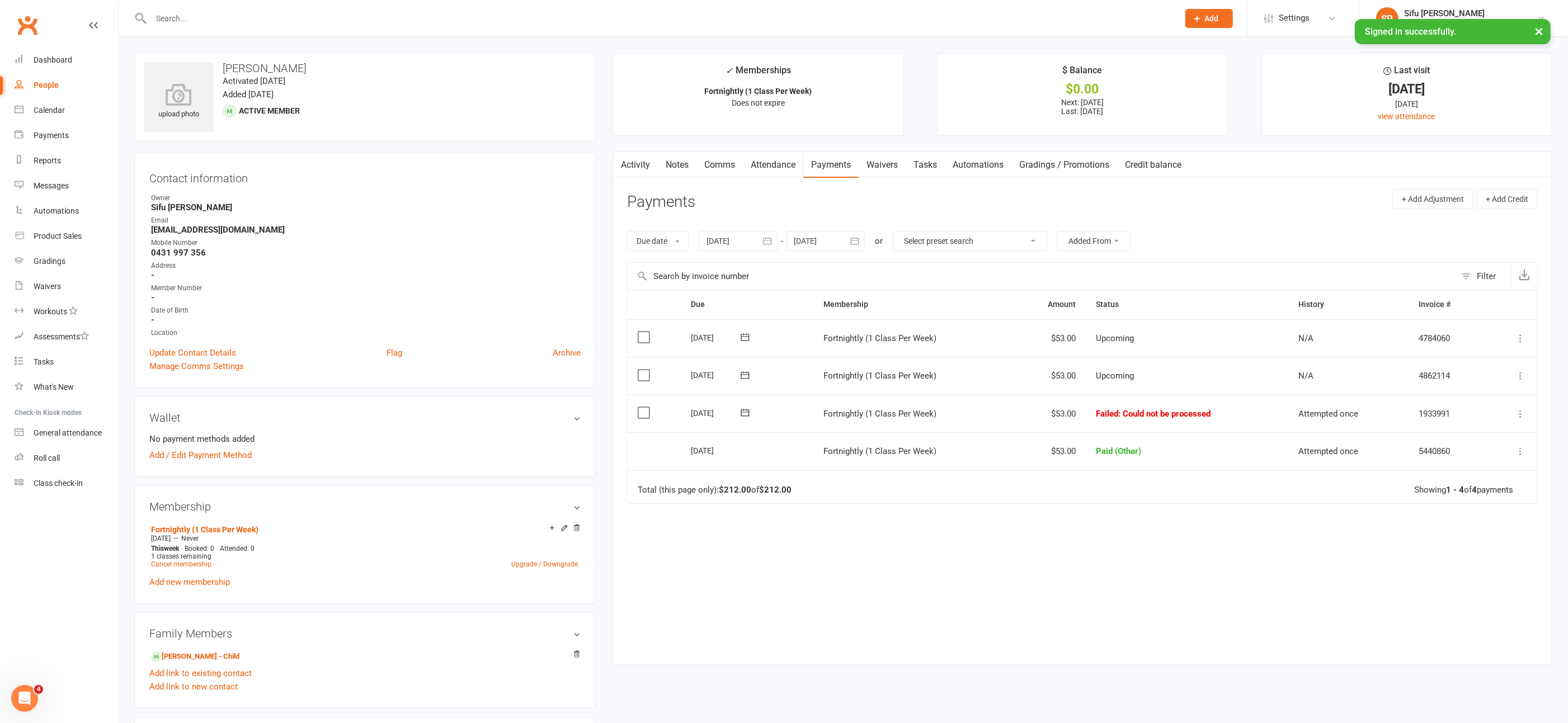
click at [1521, 410] on icon at bounding box center [1521, 414] width 11 height 11
click at [1482, 475] on link "Mark as Paid (Other)" at bounding box center [1471, 480] width 111 height 23
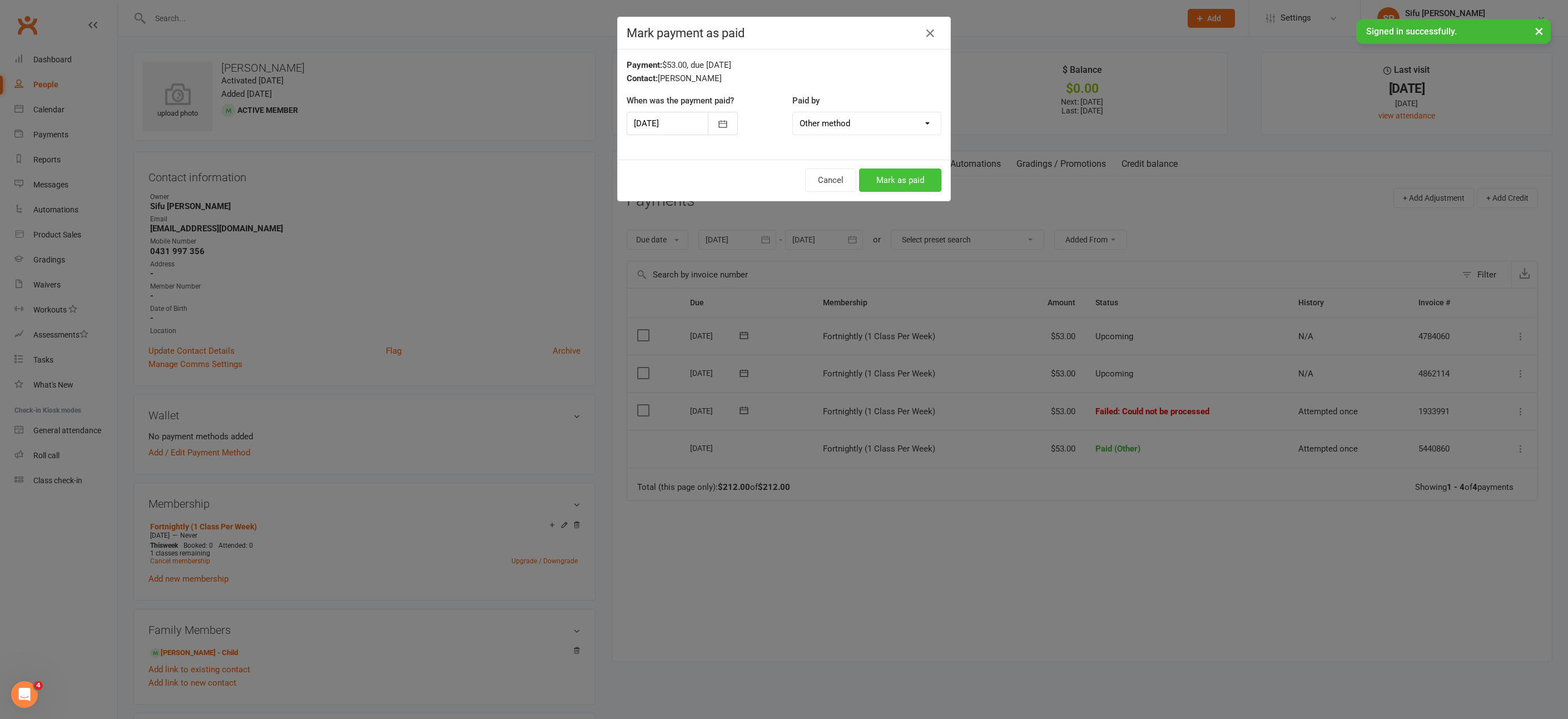
click at [906, 172] on button "Mark as paid" at bounding box center [900, 180] width 82 height 23
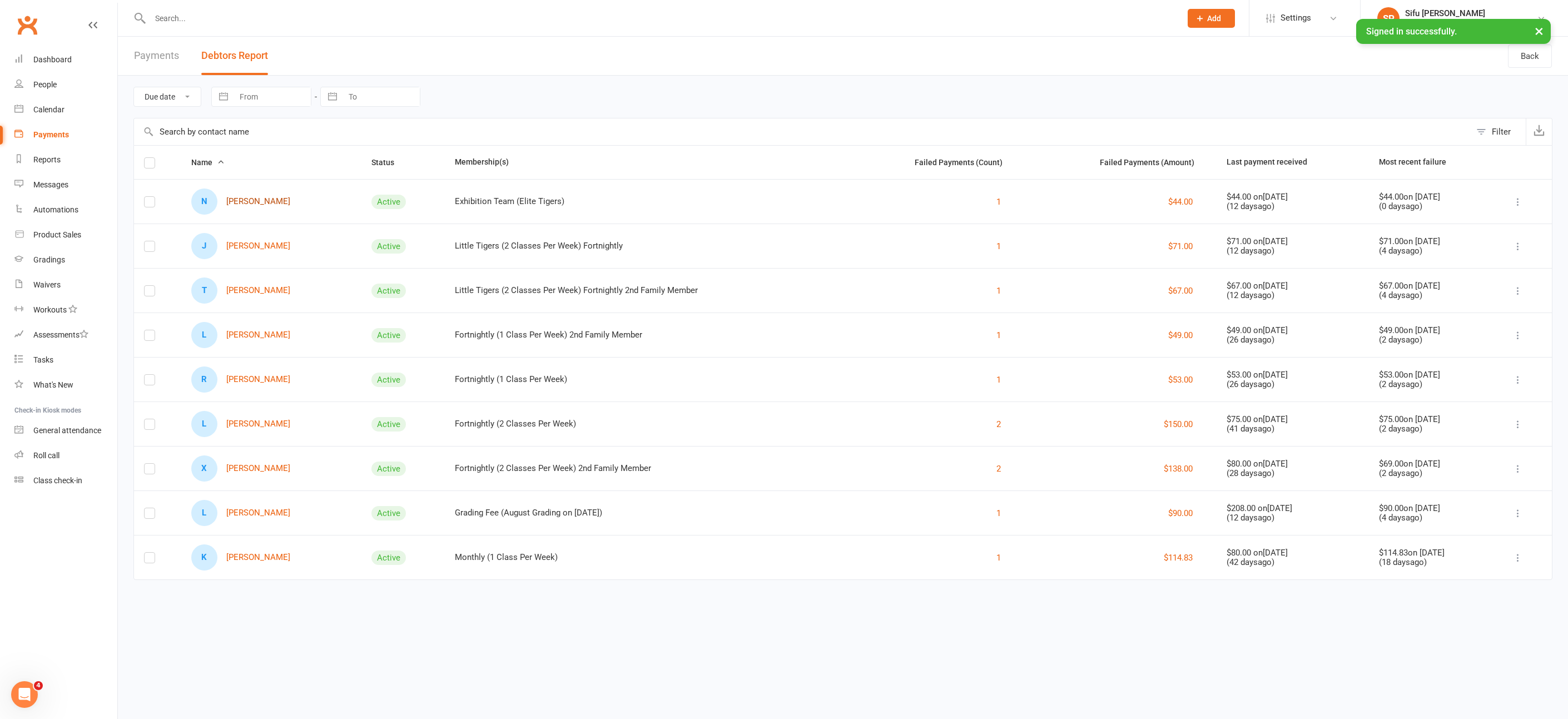
click at [261, 199] on link "N [PERSON_NAME]" at bounding box center [240, 202] width 99 height 26
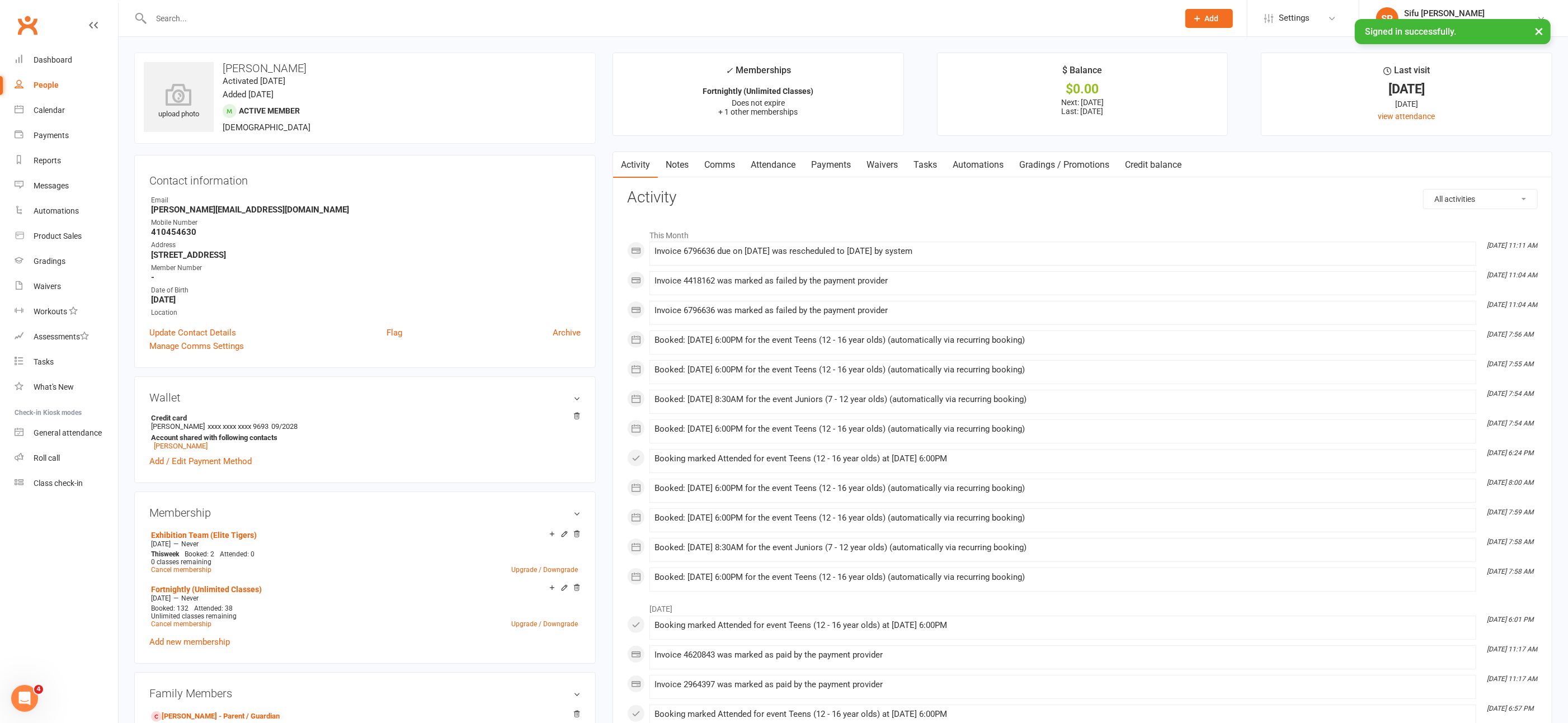
click at [828, 165] on link "Payments" at bounding box center [831, 165] width 55 height 26
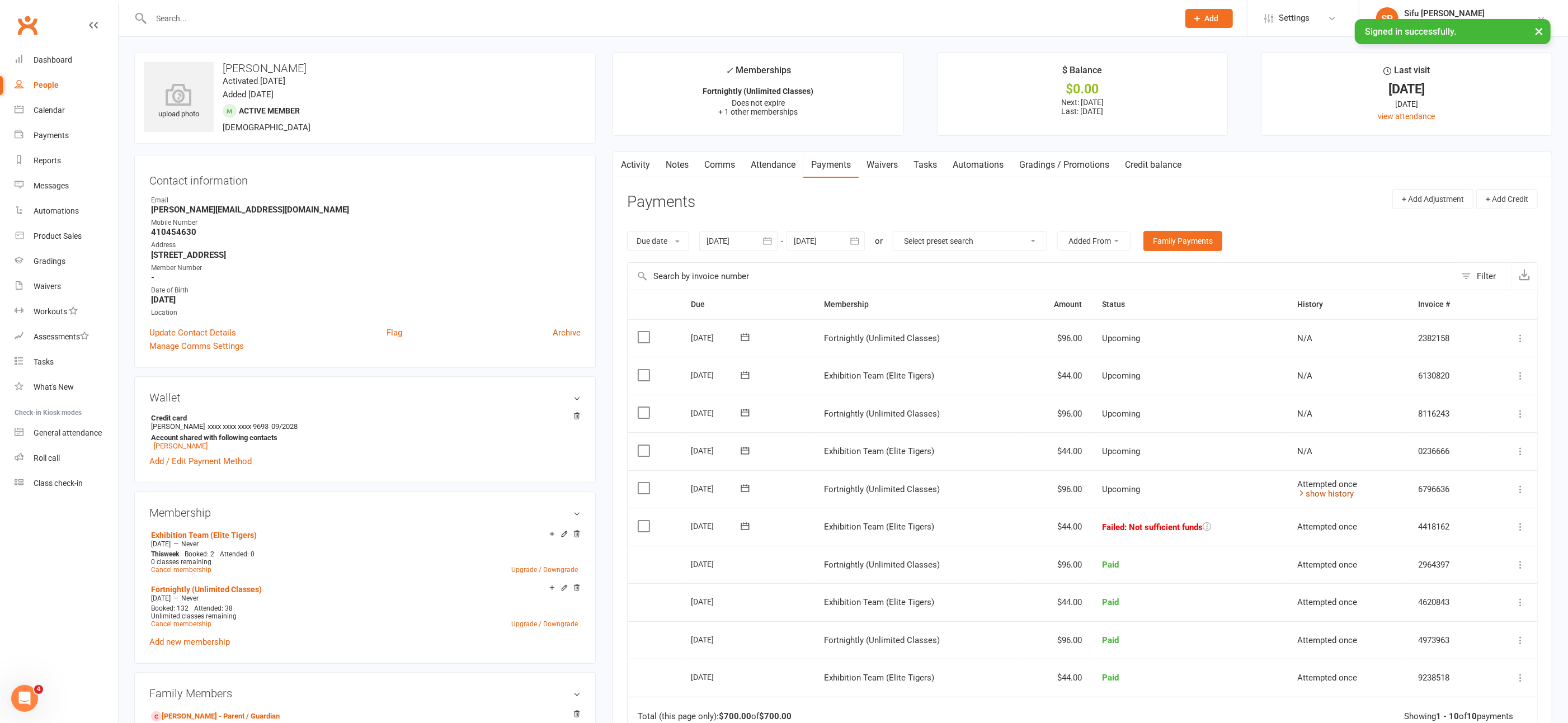
click at [1302, 490] on icon at bounding box center [1302, 493] width 9 height 9
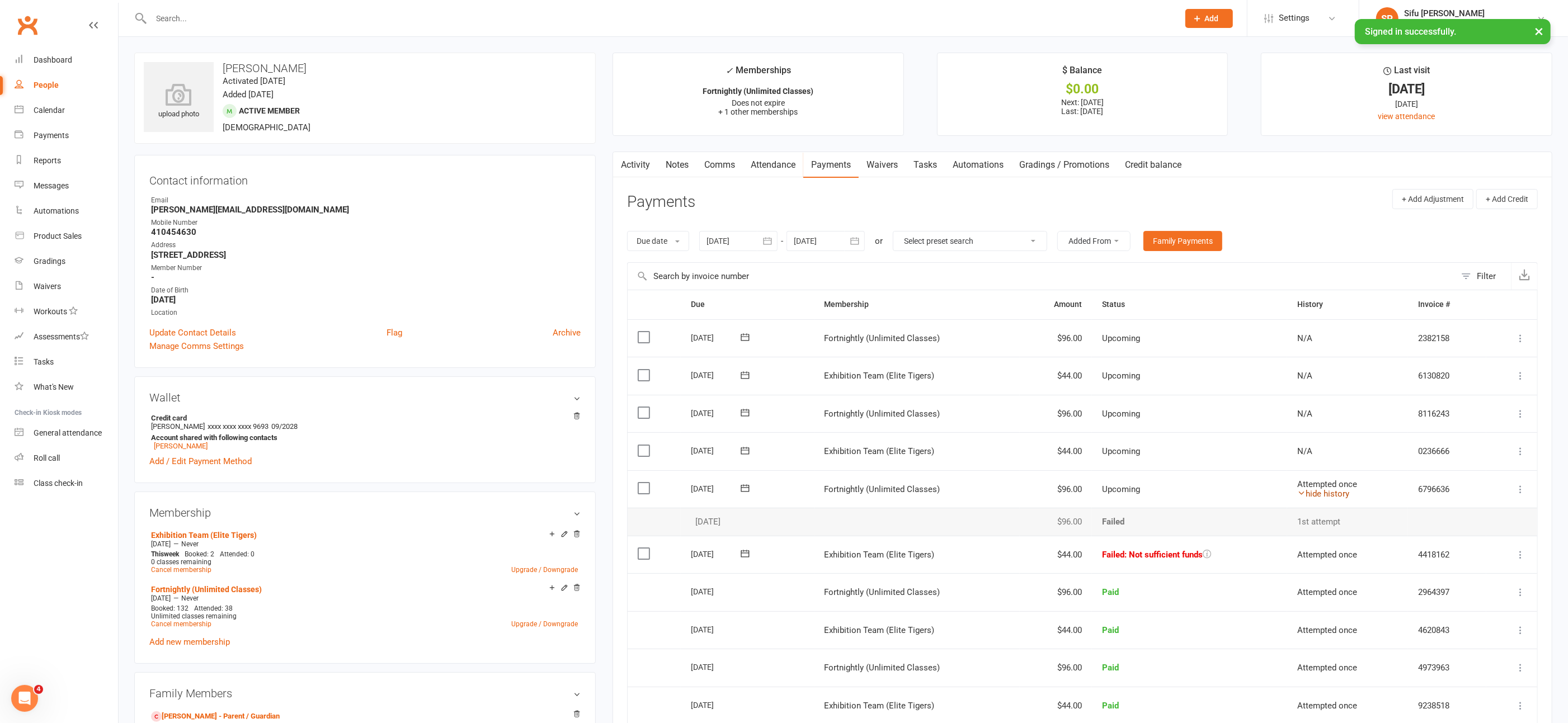
click at [1302, 490] on icon at bounding box center [1302, 493] width 9 height 9
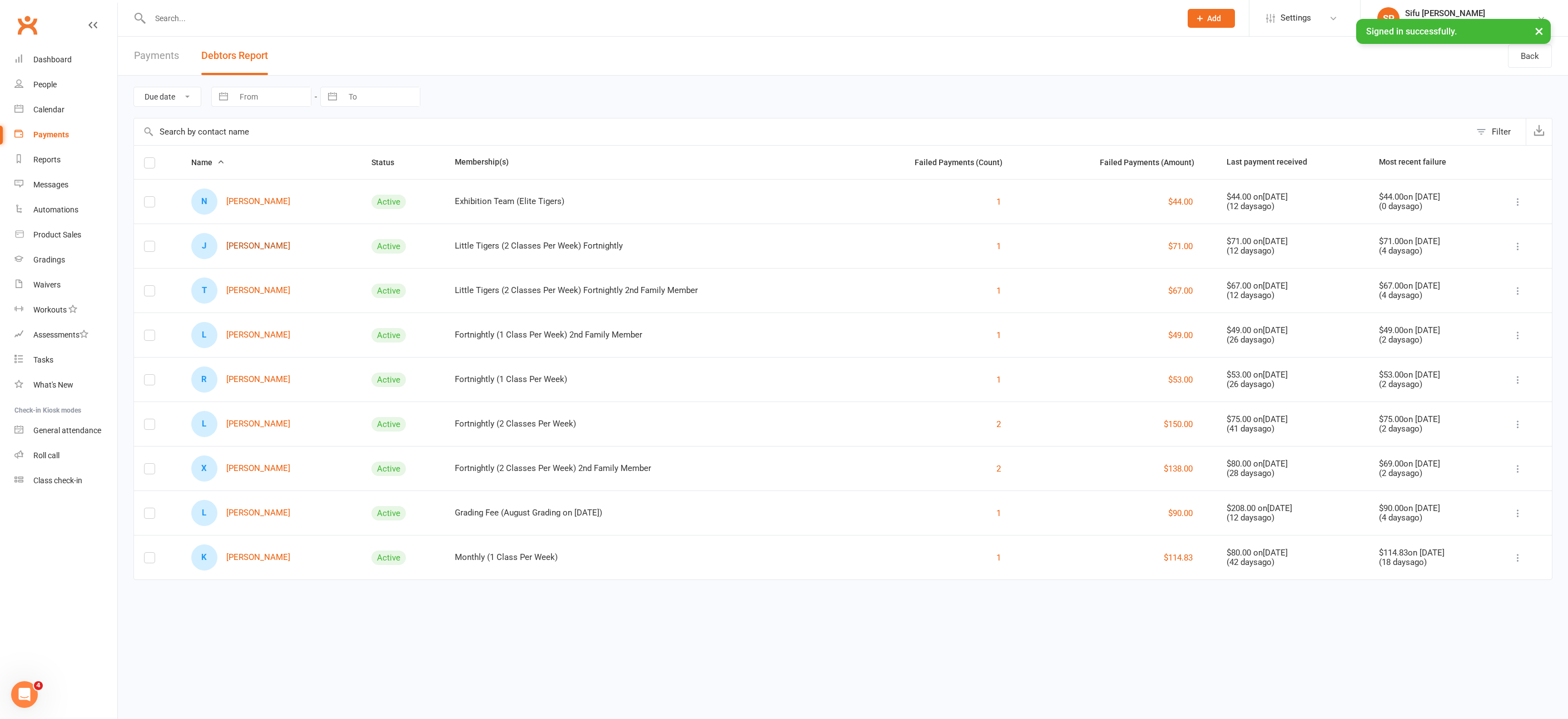
click at [259, 244] on link "[PERSON_NAME]" at bounding box center [240, 246] width 99 height 26
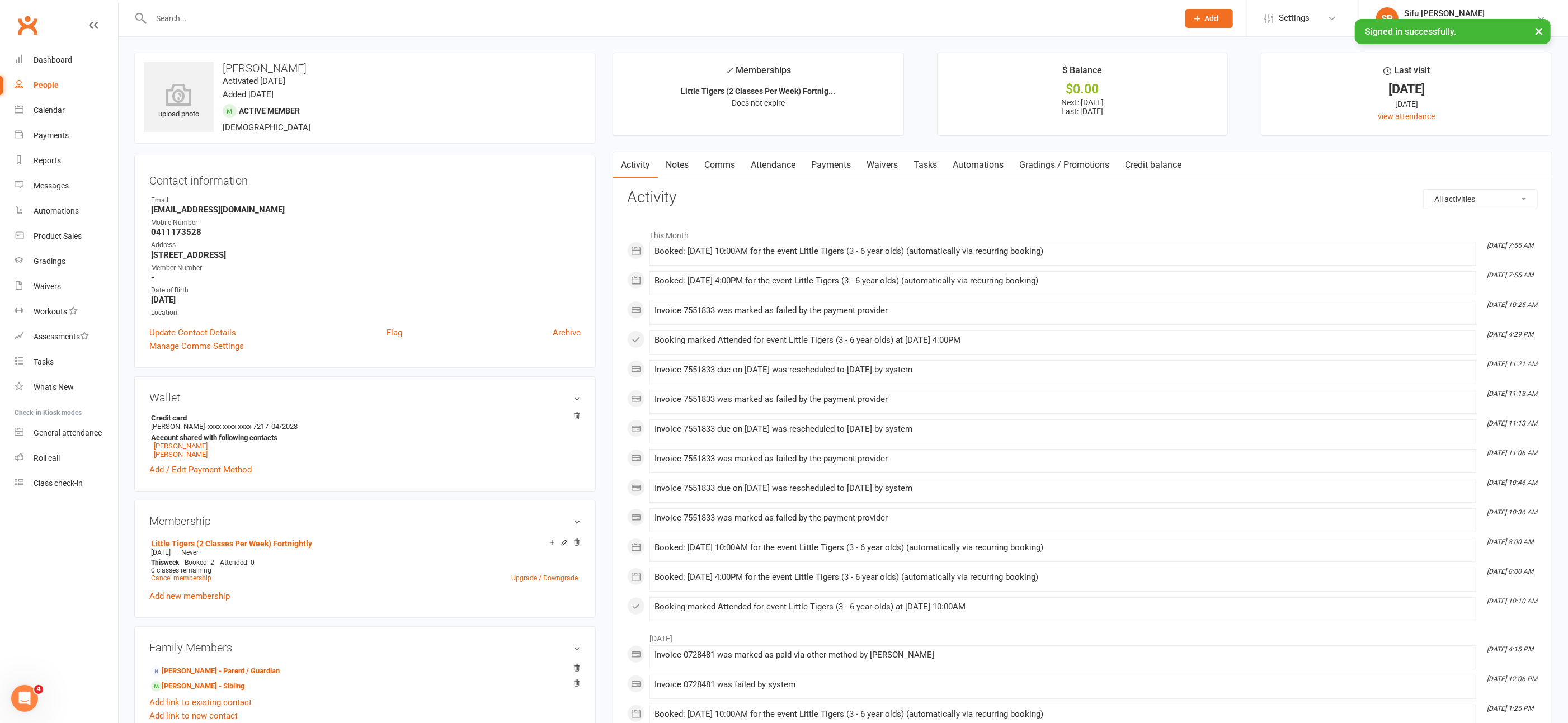
click at [837, 160] on link "Payments" at bounding box center [831, 165] width 55 height 26
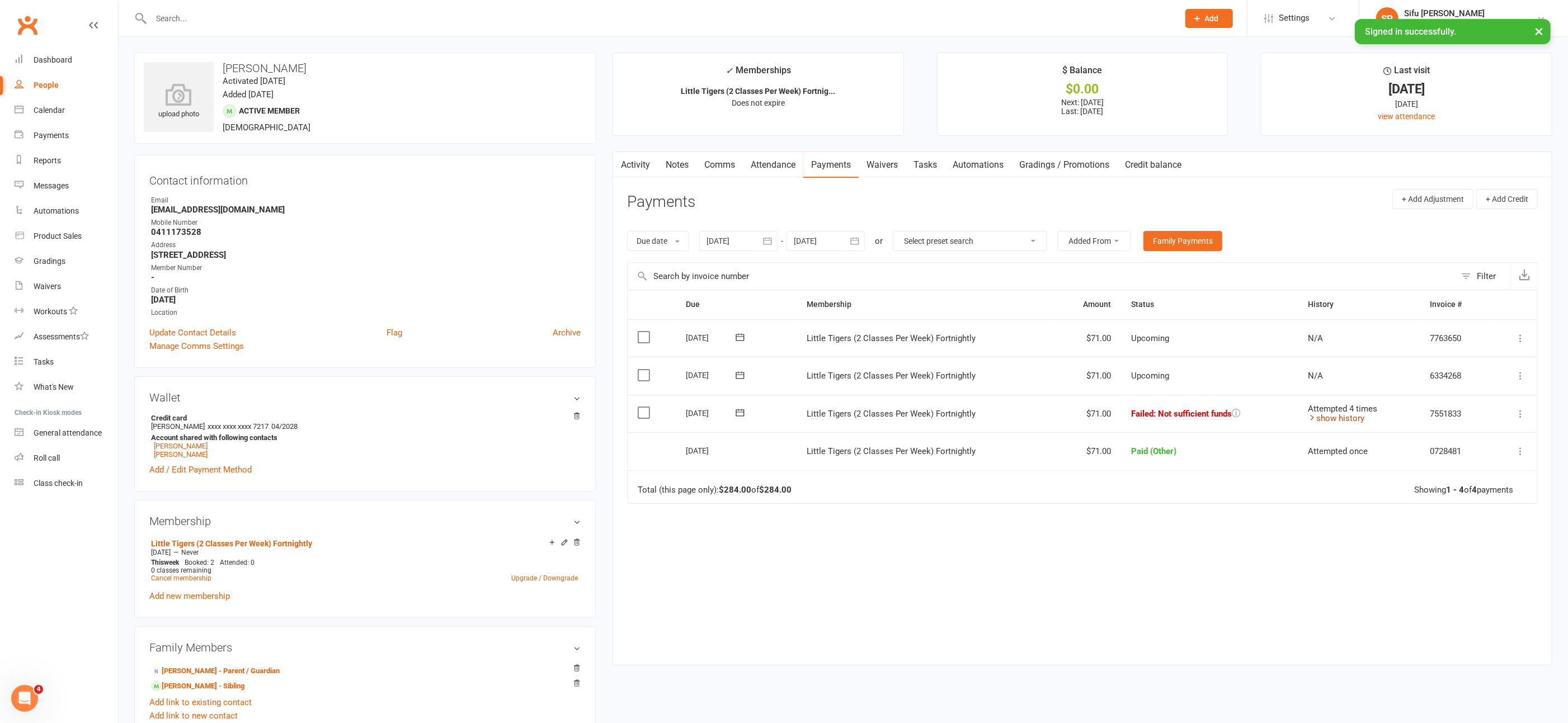
click at [1310, 413] on icon at bounding box center [1313, 418] width 9 height 9
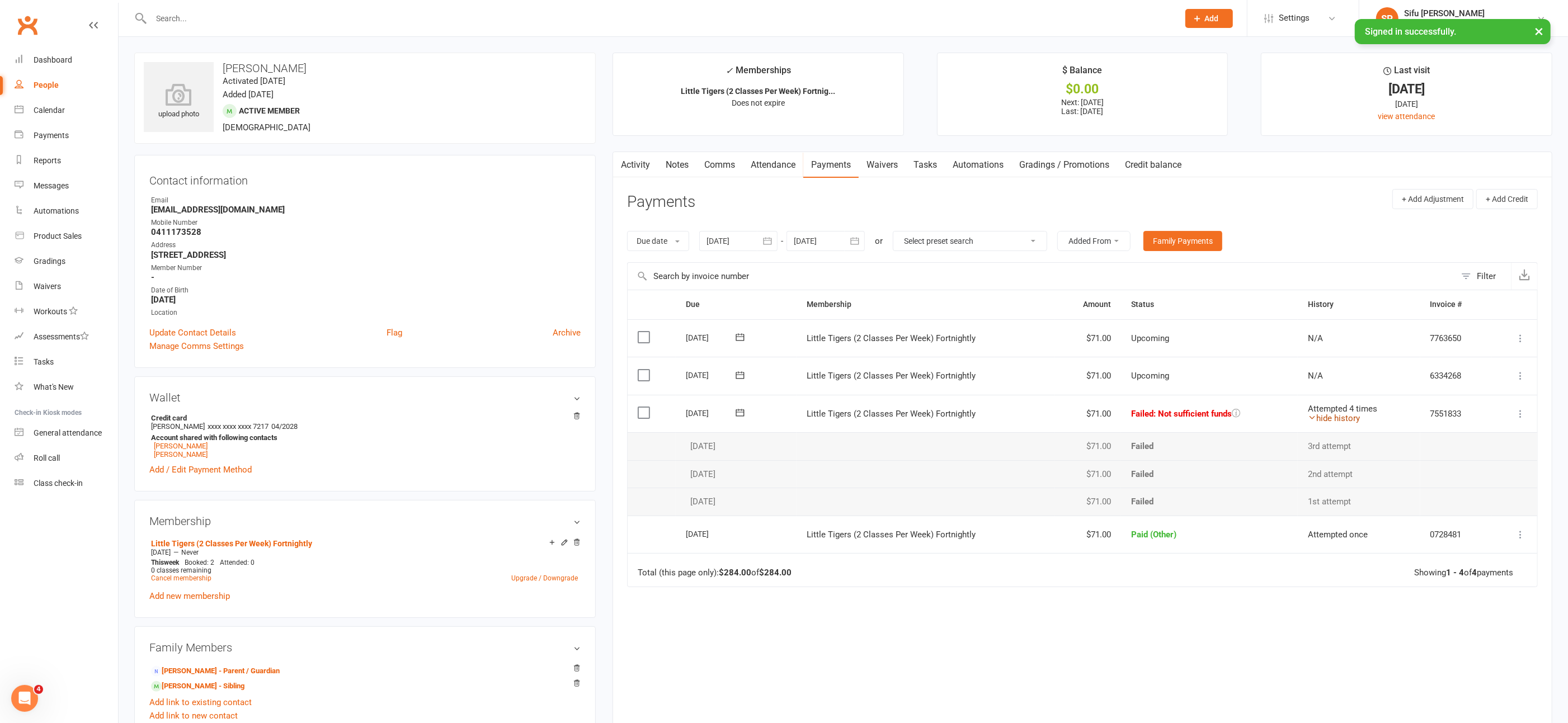
click at [1310, 413] on icon at bounding box center [1313, 418] width 9 height 9
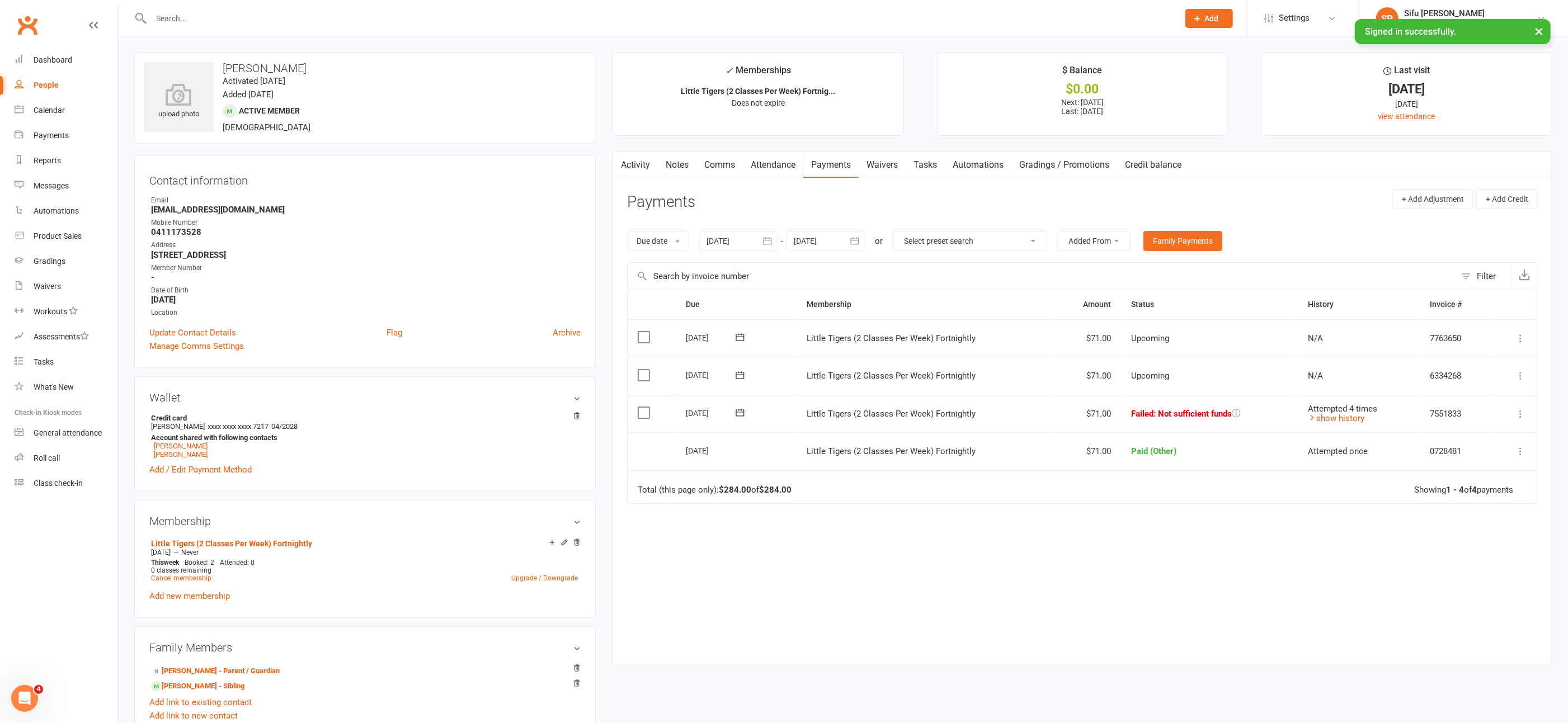
click at [1523, 409] on icon at bounding box center [1521, 414] width 11 height 11
click at [1219, 533] on div "Due Contact Membership Amount Status History Invoice # Select this [DATE] [PERS…" at bounding box center [1082, 469] width 911 height 359
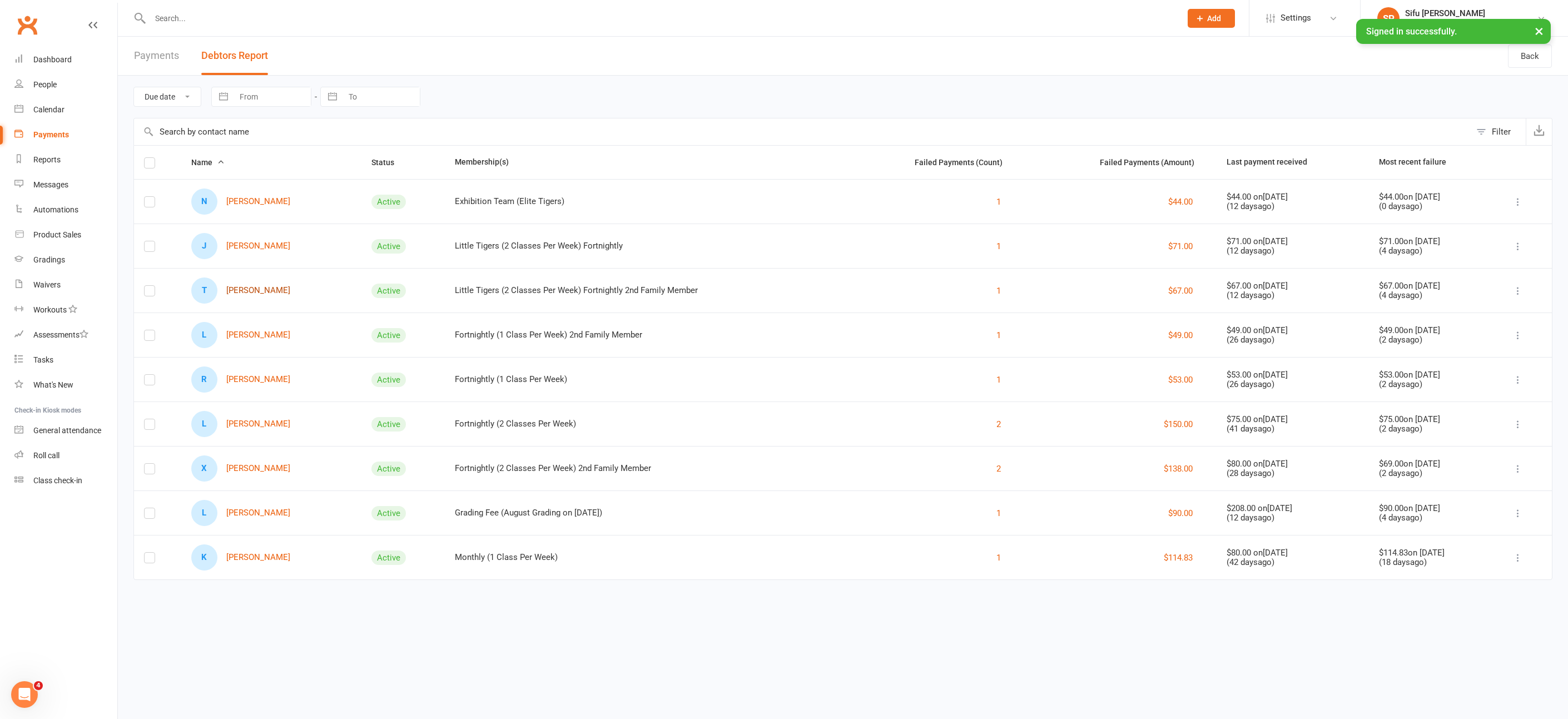
click at [263, 287] on link "T [PERSON_NAME]" at bounding box center [240, 290] width 99 height 26
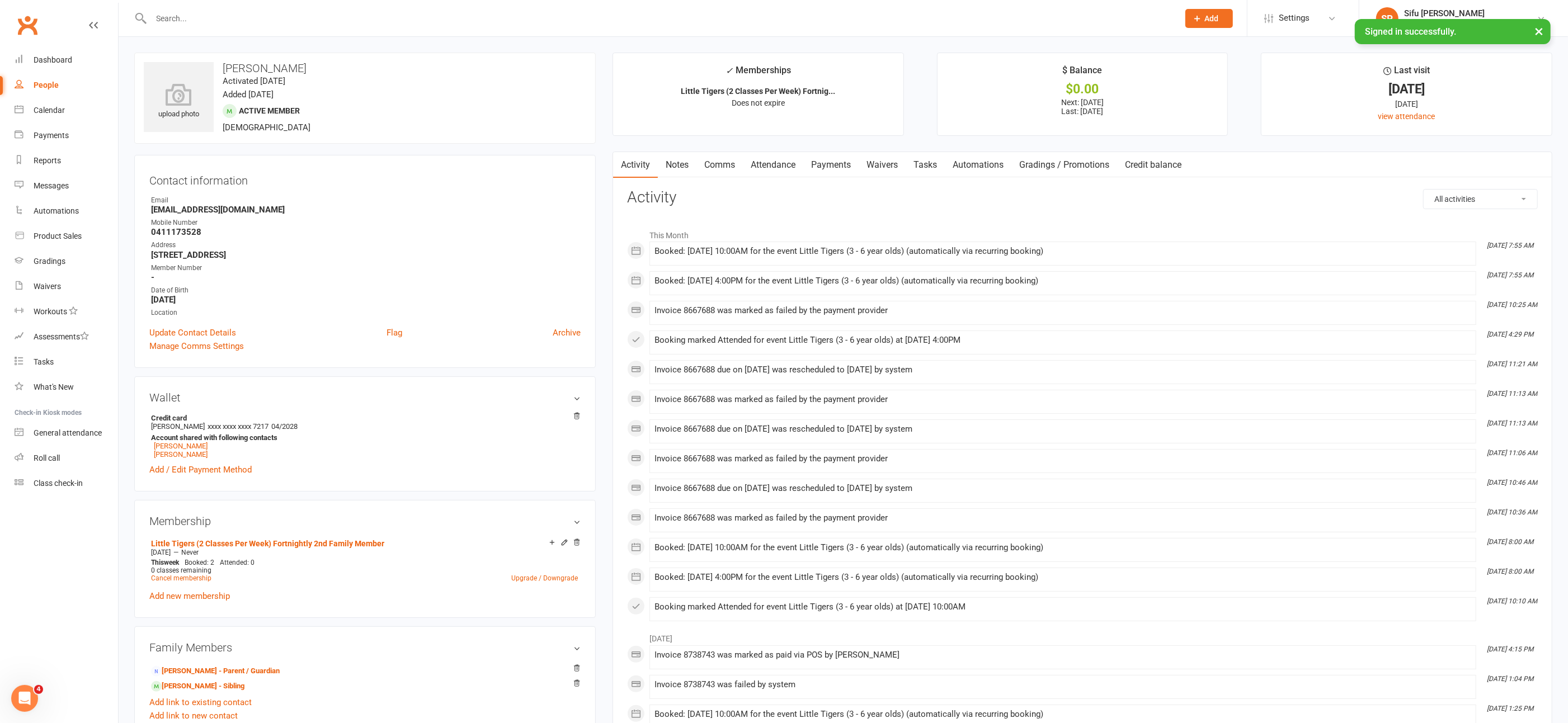
click at [840, 163] on link "Payments" at bounding box center [831, 165] width 55 height 26
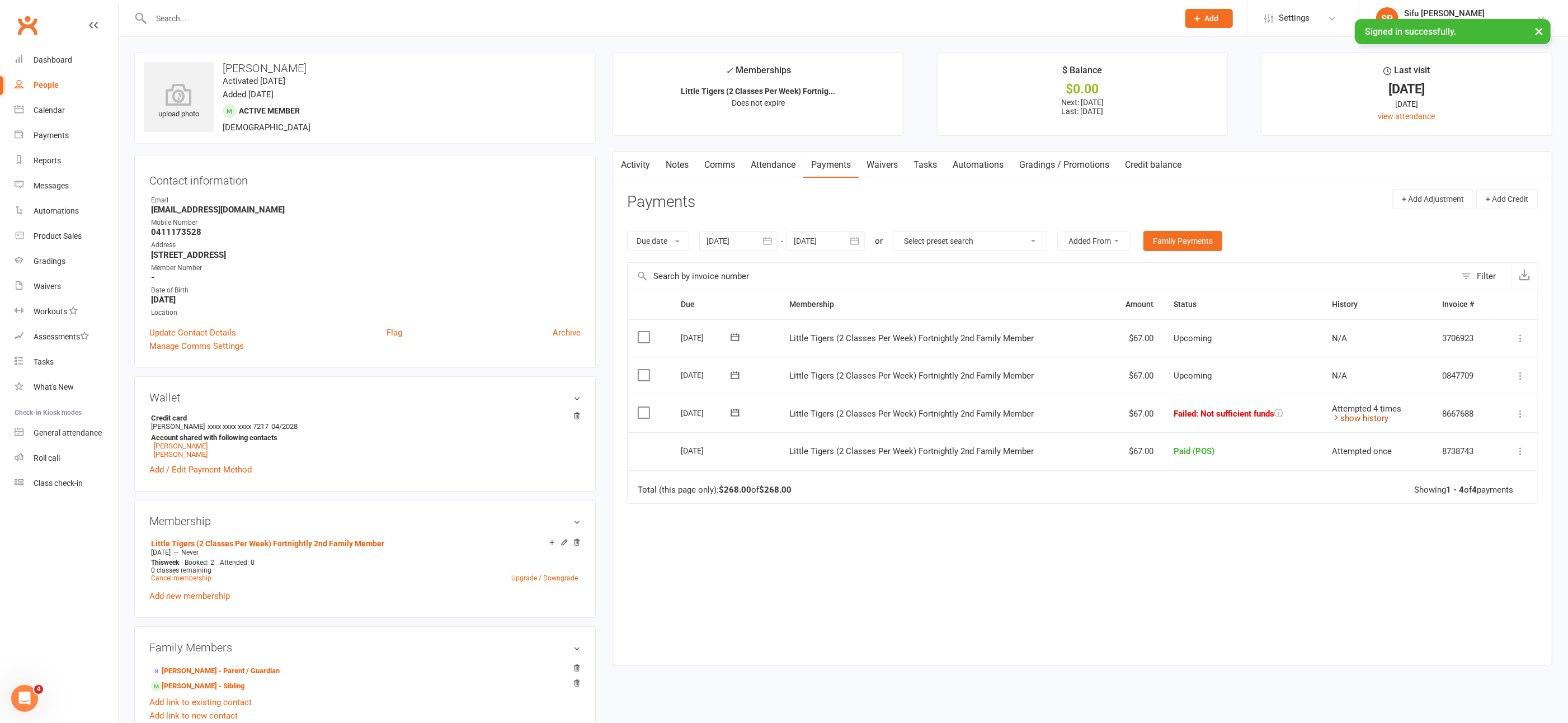
click at [1335, 414] on icon at bounding box center [1337, 418] width 9 height 9
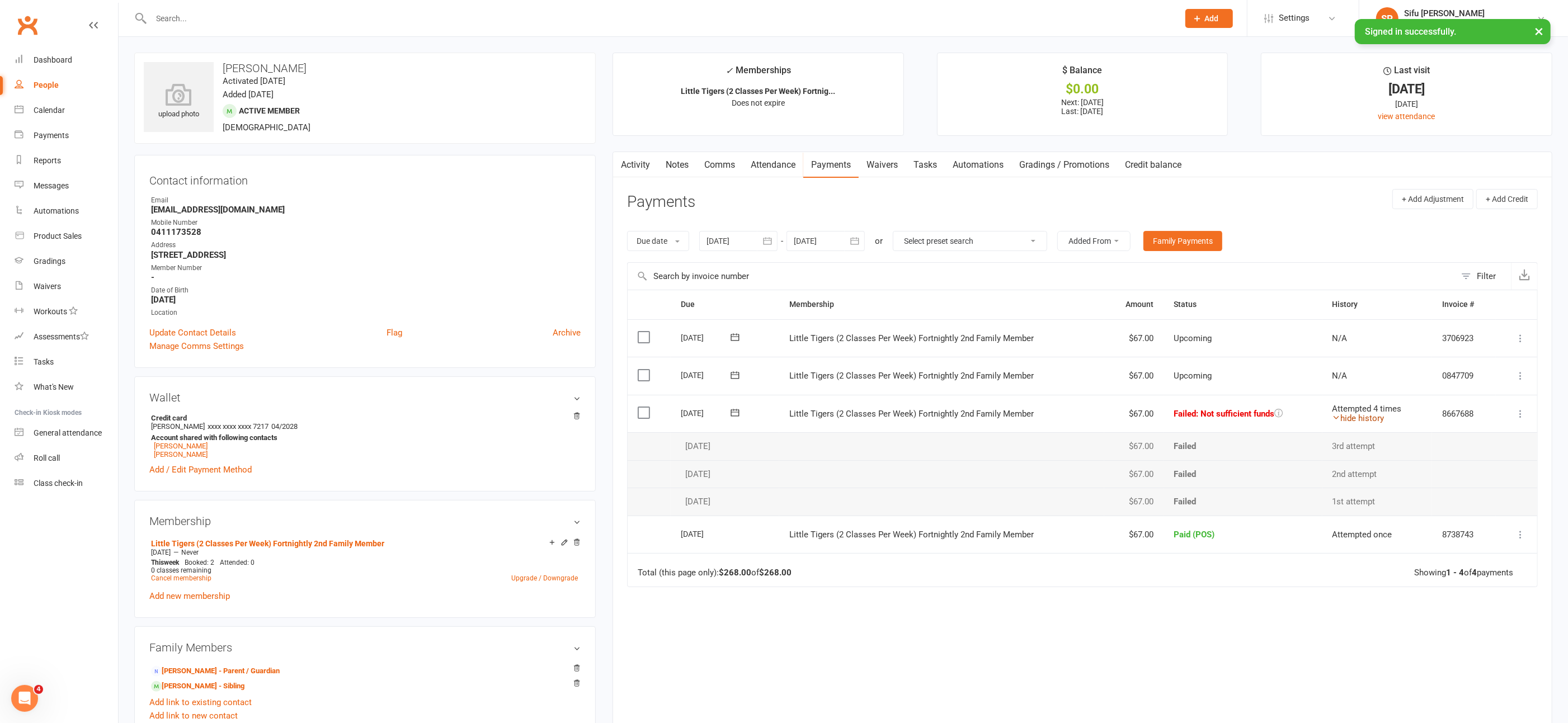
click at [1335, 414] on icon at bounding box center [1337, 418] width 9 height 9
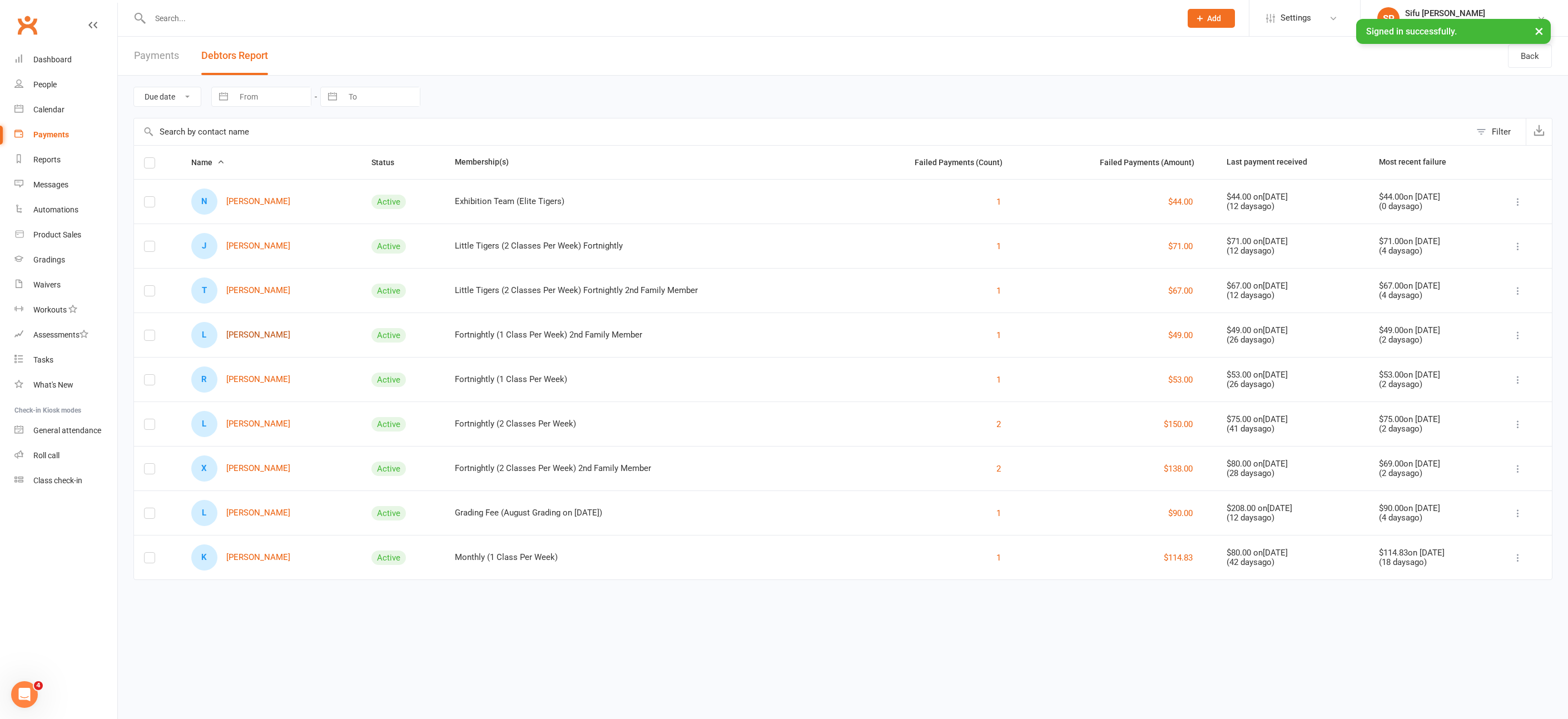
click at [272, 334] on link "L [PERSON_NAME]" at bounding box center [240, 335] width 99 height 26
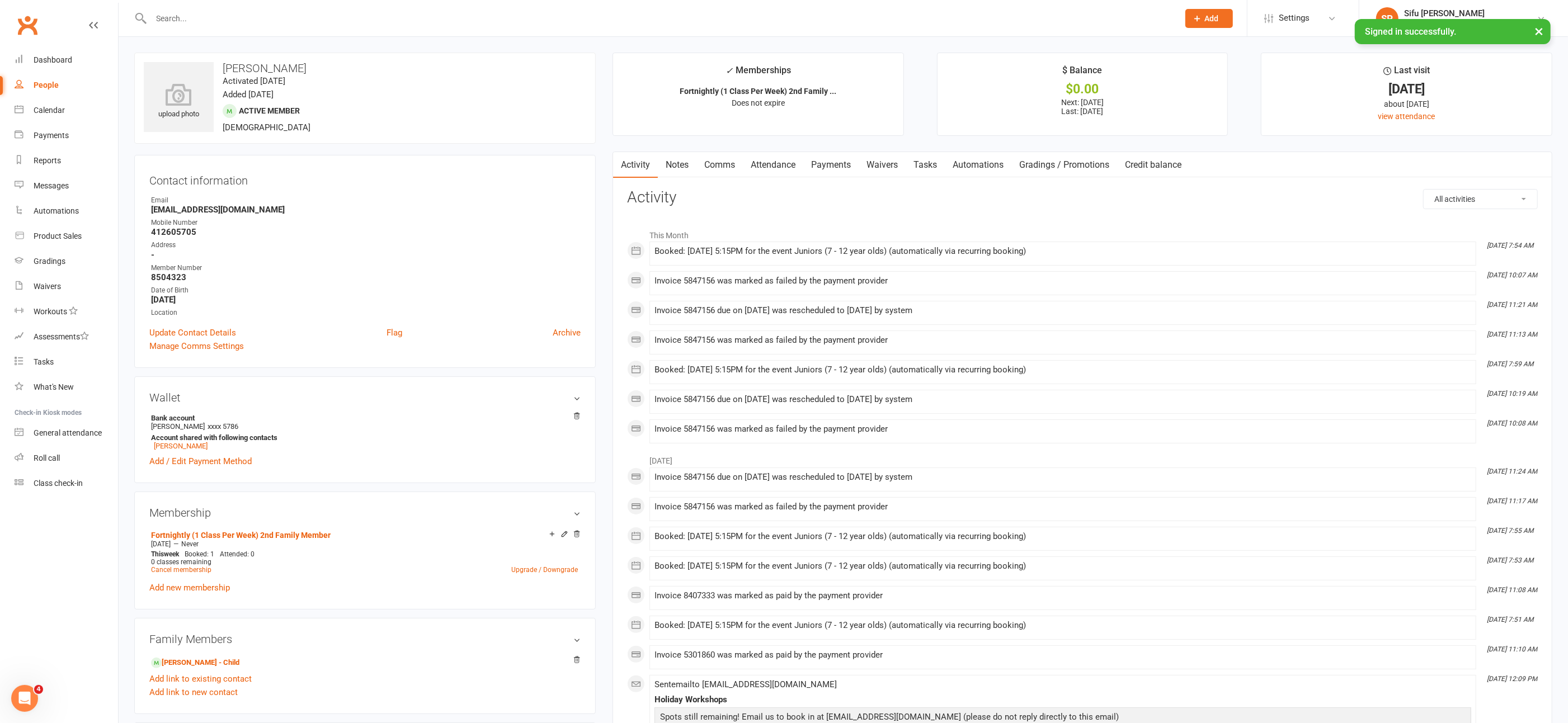
click at [824, 165] on link "Payments" at bounding box center [831, 165] width 55 height 26
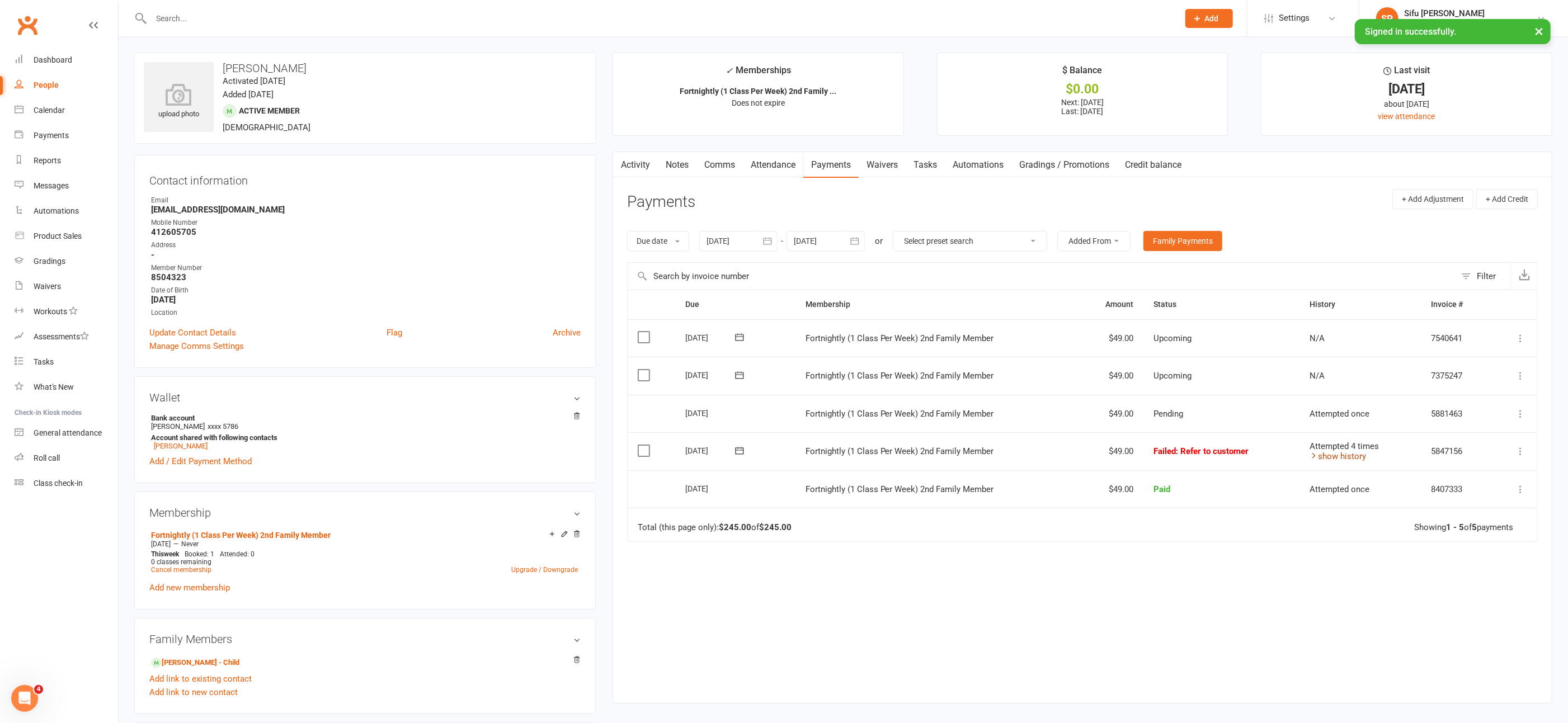
click at [1312, 452] on icon at bounding box center [1314, 455] width 9 height 9
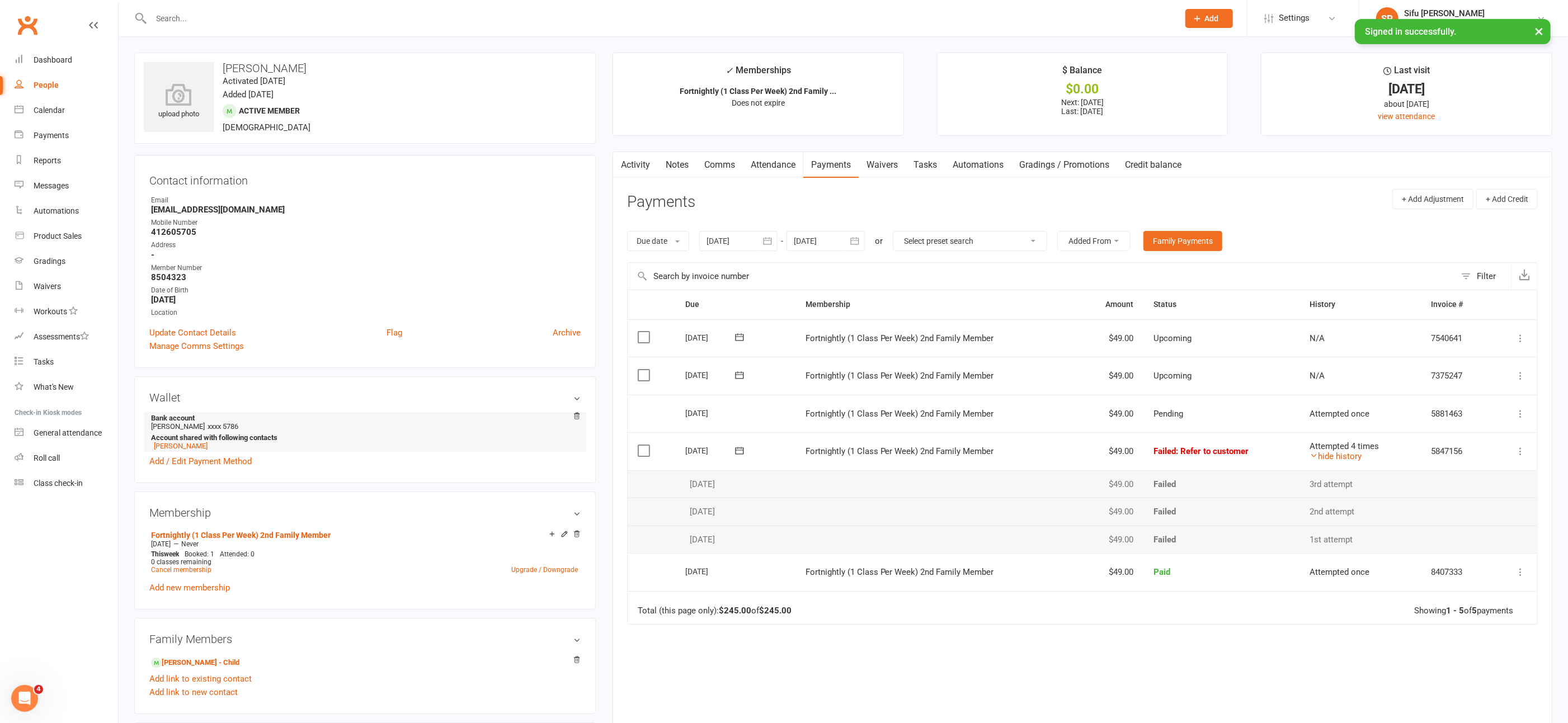
click at [477, 448] on li "[PERSON_NAME]" at bounding box center [363, 446] width 424 height 9
drag, startPoint x: 162, startPoint y: 208, endPoint x: 246, endPoint y: 213, distance: 84.1
click at [246, 213] on strong "[EMAIL_ADDRESS][DOMAIN_NAME]" at bounding box center [366, 209] width 430 height 10
copy strong "[EMAIL_ADDRESS][DOMAIN_NAME]"
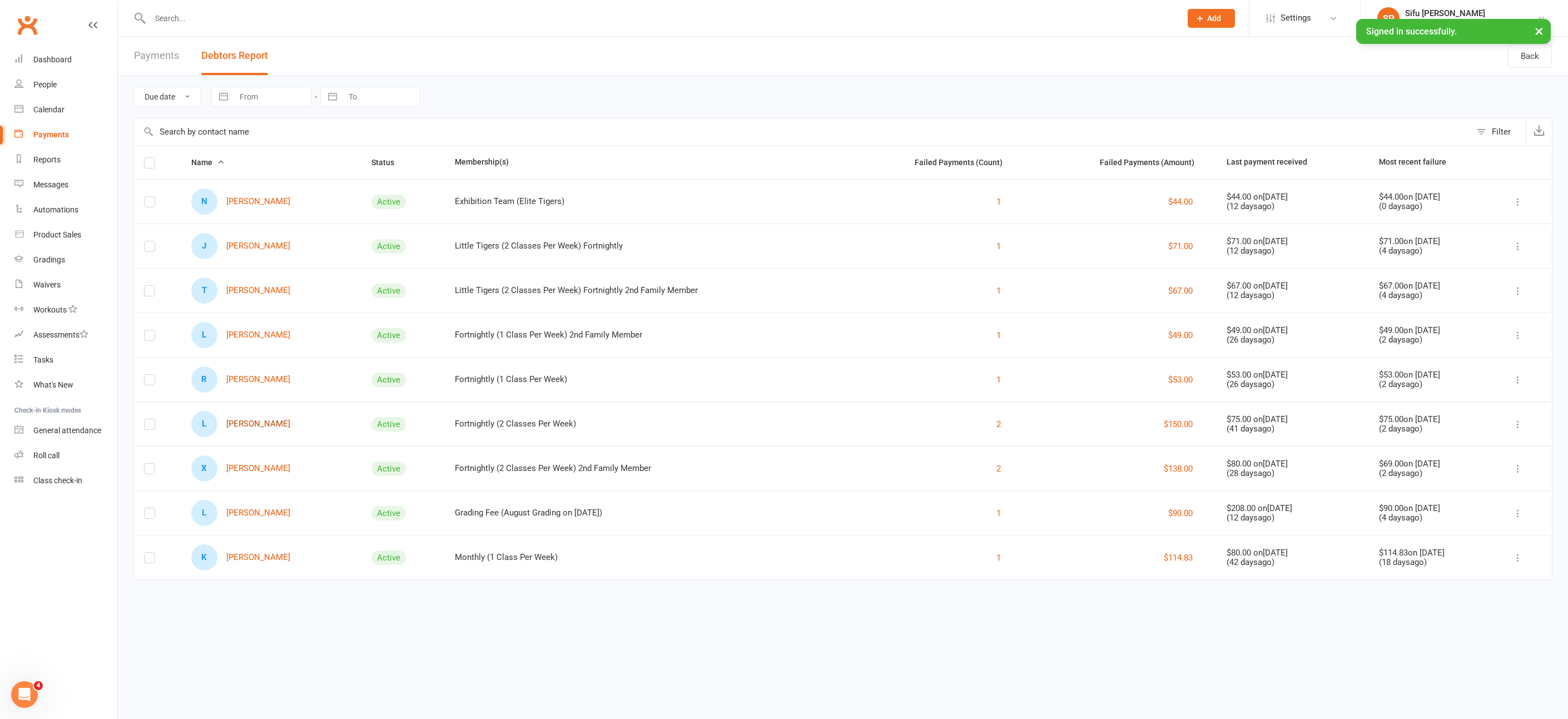
click at [267, 419] on link "L [PERSON_NAME]" at bounding box center [240, 424] width 99 height 26
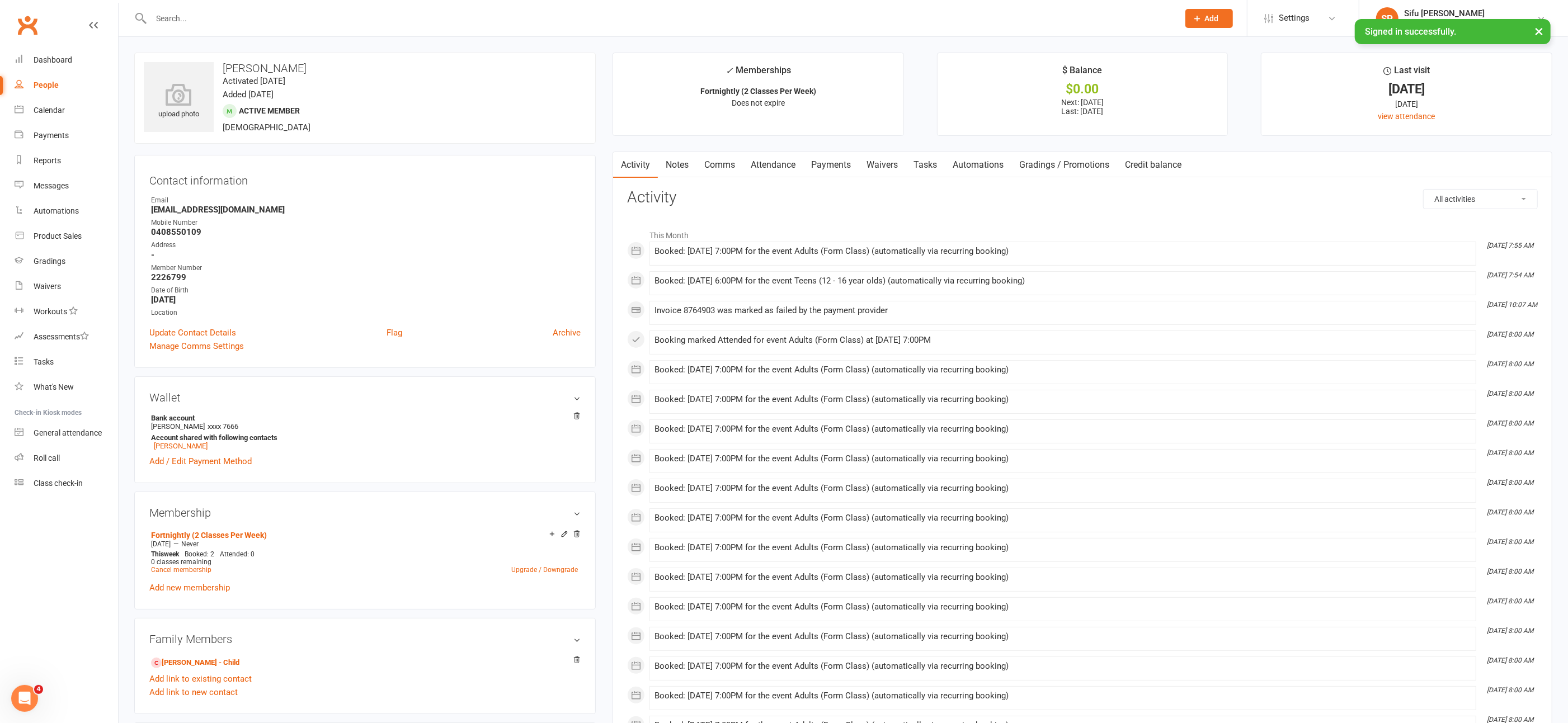
click at [834, 164] on link "Payments" at bounding box center [831, 165] width 55 height 26
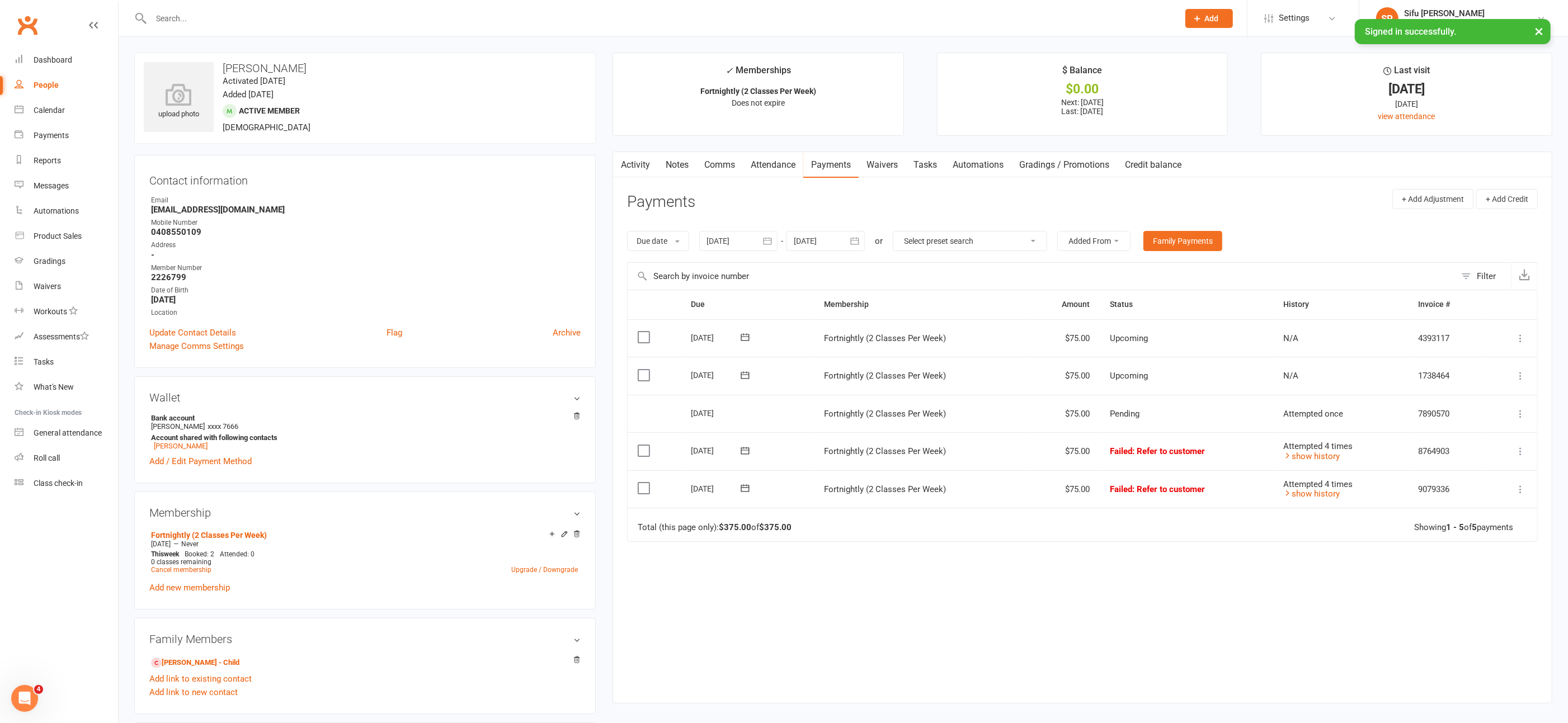
click at [170, 22] on input "text" at bounding box center [659, 18] width 1023 height 16
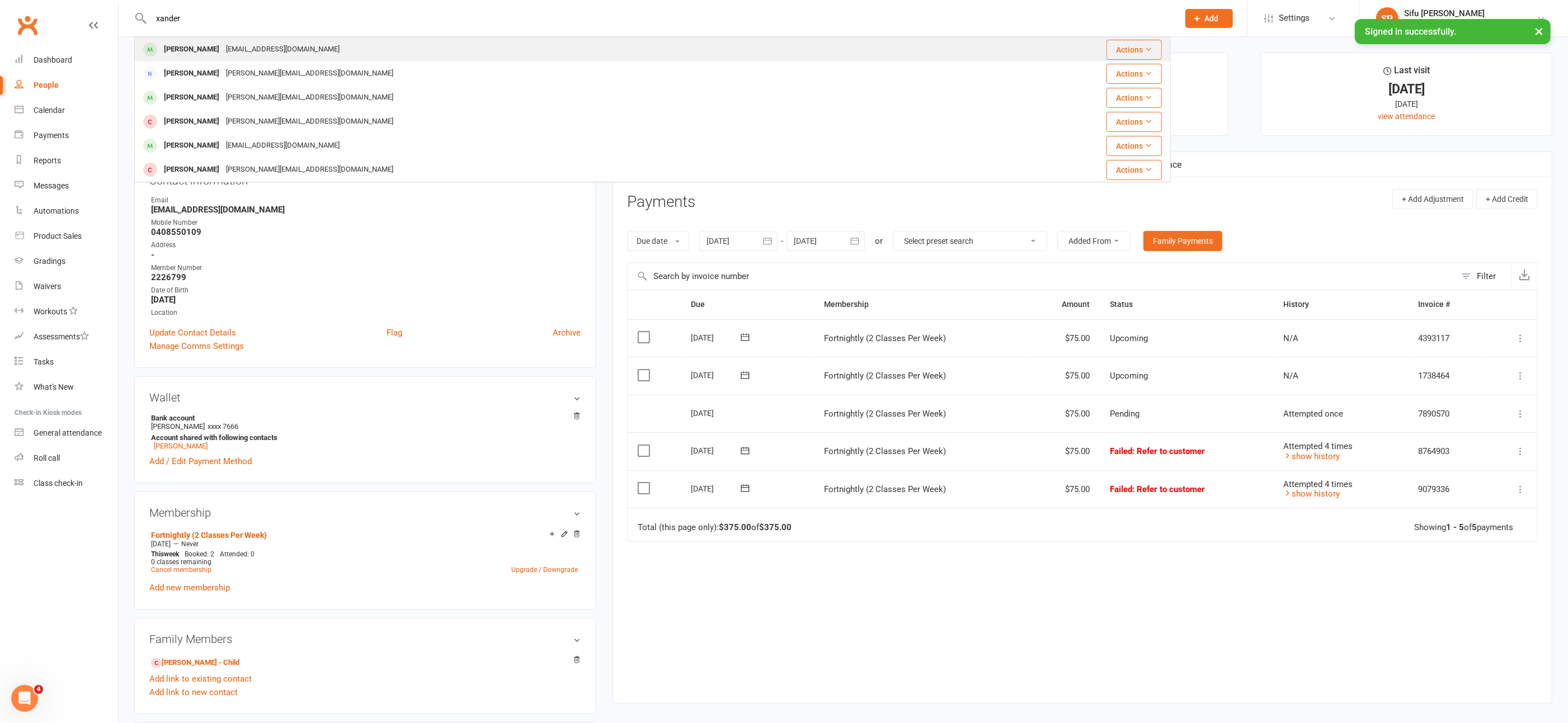
type input "xander"
click at [198, 53] on div "[PERSON_NAME]" at bounding box center [191, 50] width 62 height 16
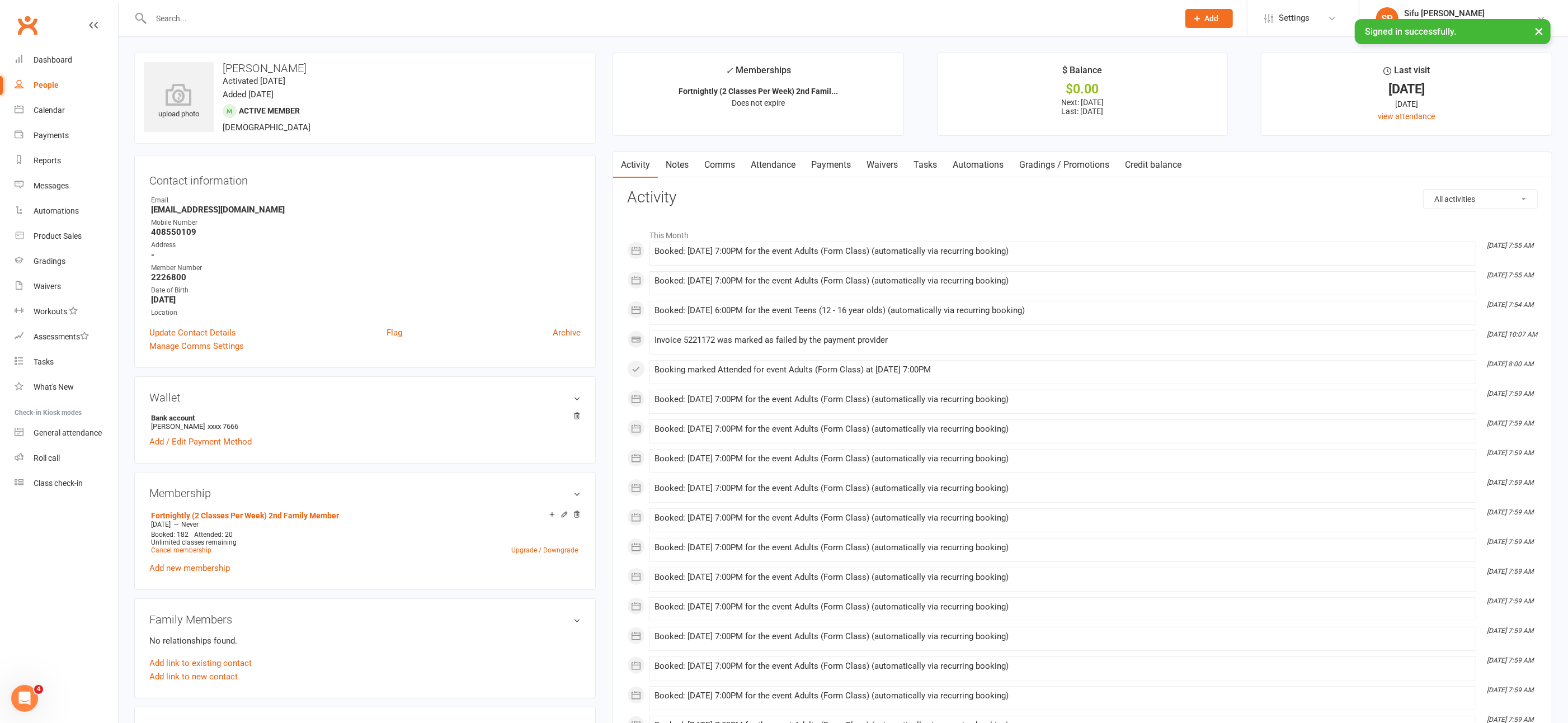
click at [840, 163] on link "Payments" at bounding box center [831, 165] width 55 height 26
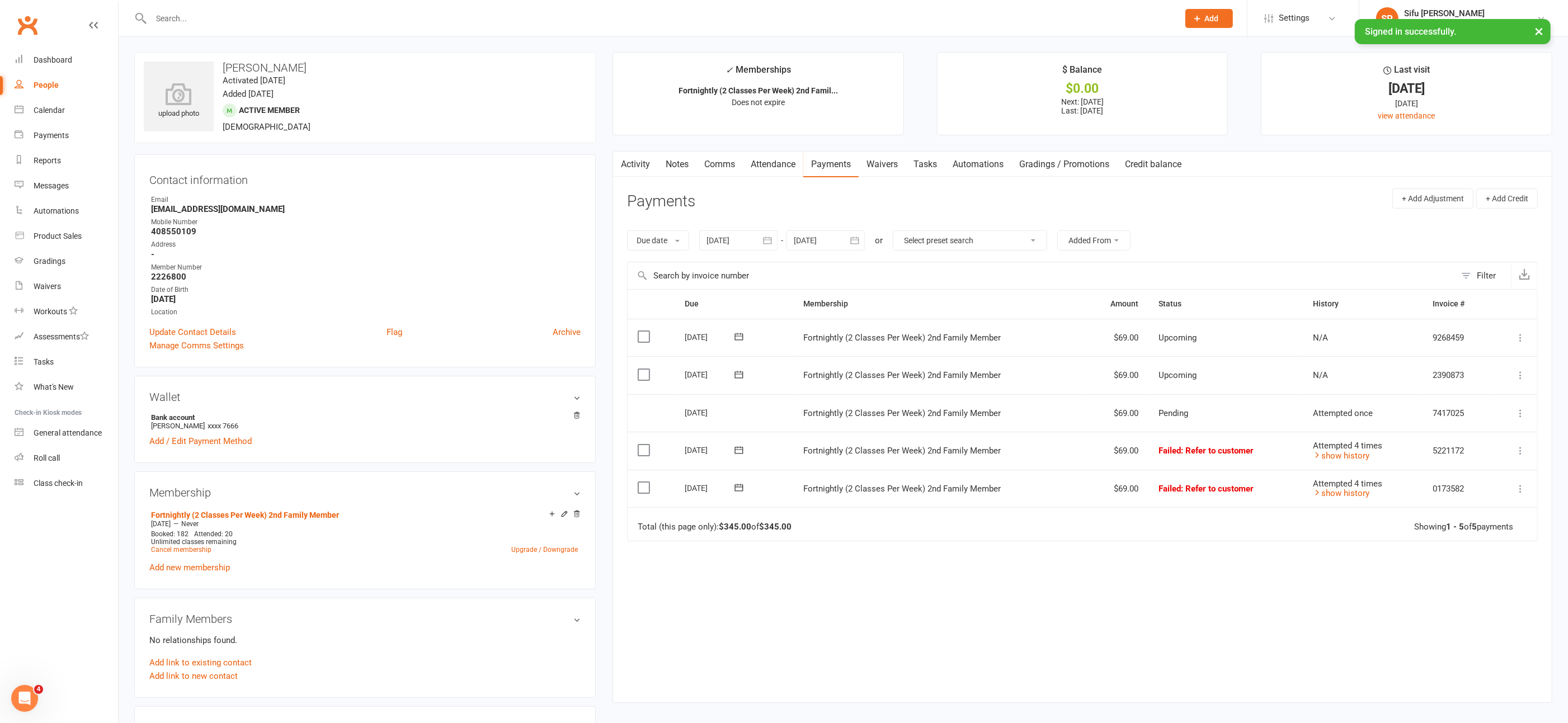
scroll to position [9, 0]
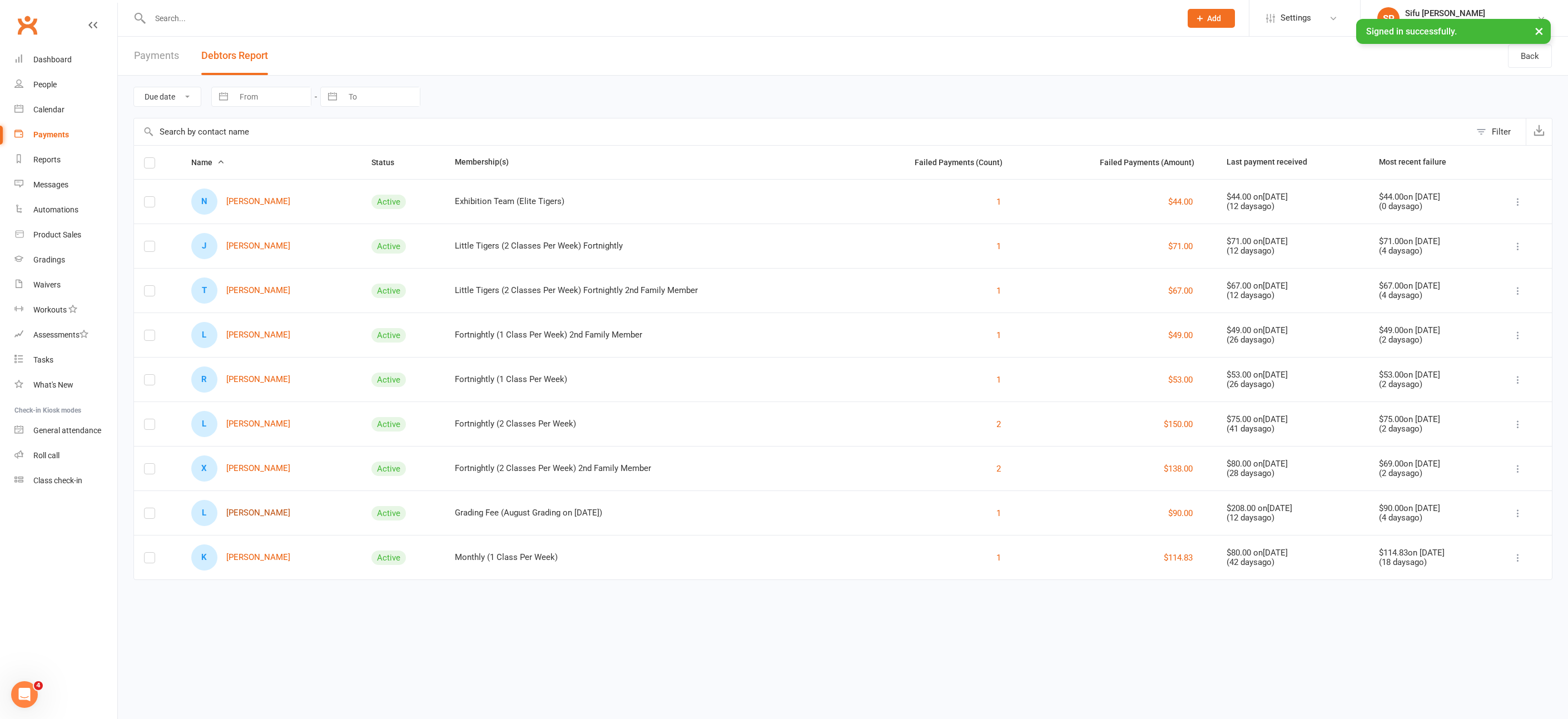
click at [260, 509] on link "[PERSON_NAME]" at bounding box center [240, 513] width 99 height 26
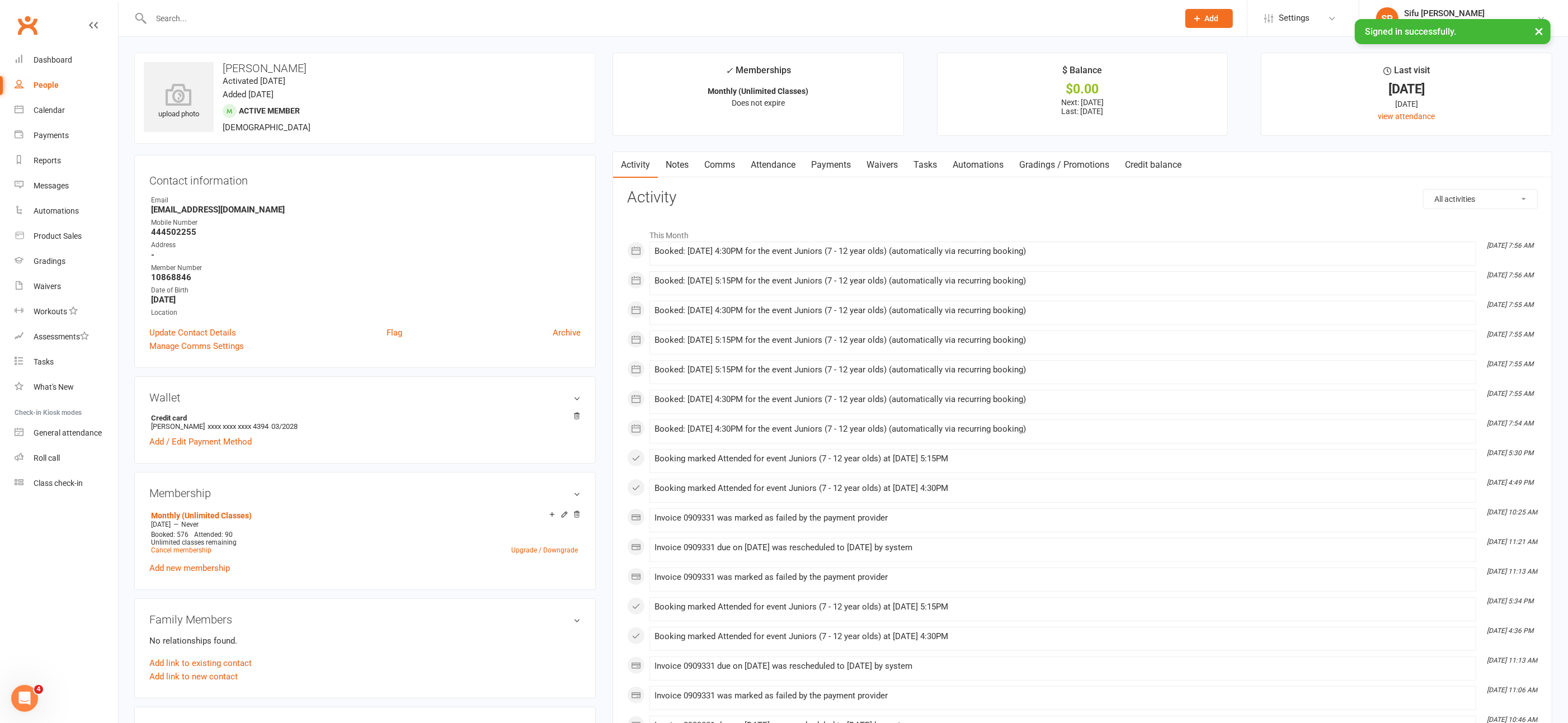
click at [827, 163] on link "Payments" at bounding box center [831, 165] width 55 height 26
